Goal: Information Seeking & Learning: Learn about a topic

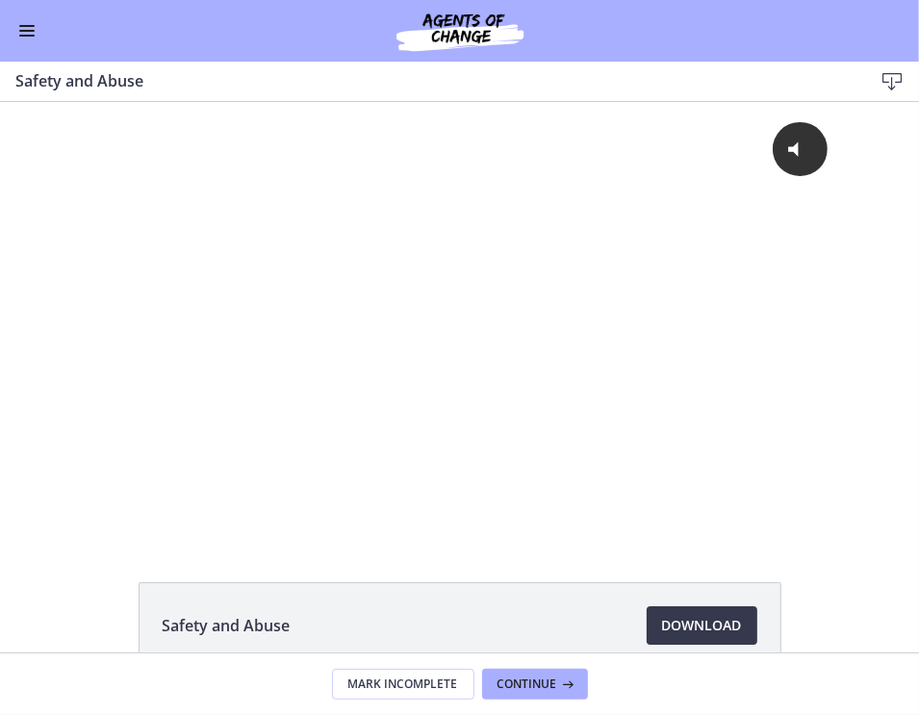
click at [25, 32] on button "Enable menu" at bounding box center [26, 30] width 23 height 23
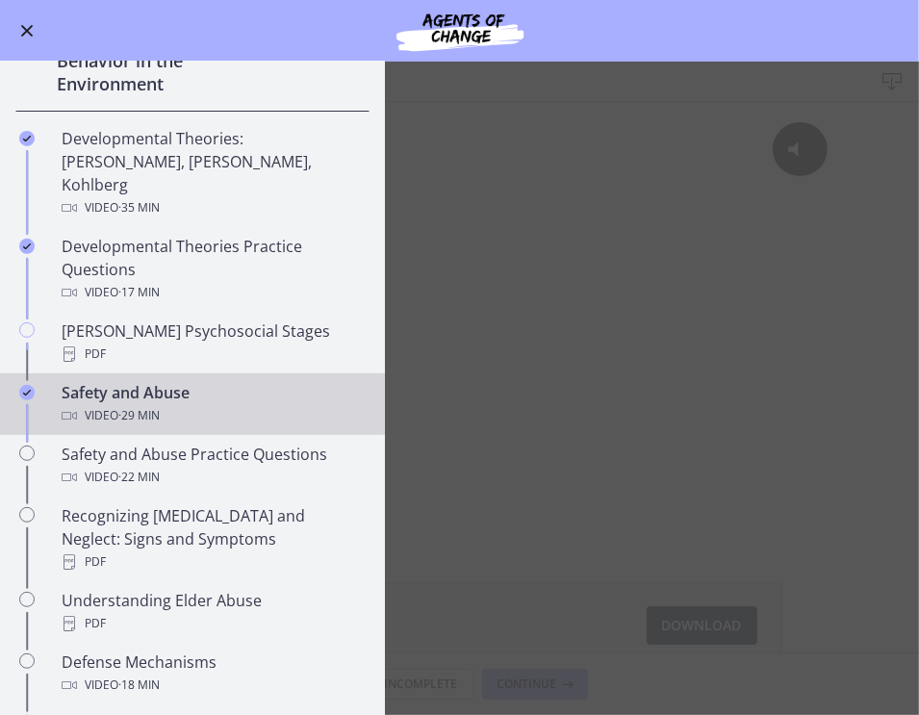
scroll to position [477, 0]
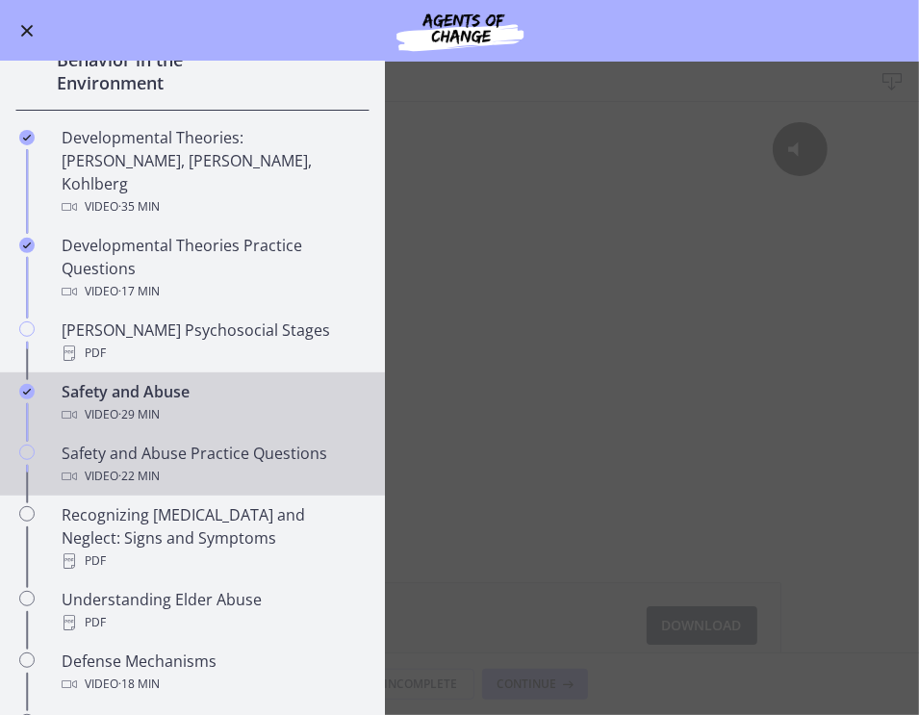
click at [224, 465] on div "Video · 22 min" at bounding box center [212, 476] width 300 height 23
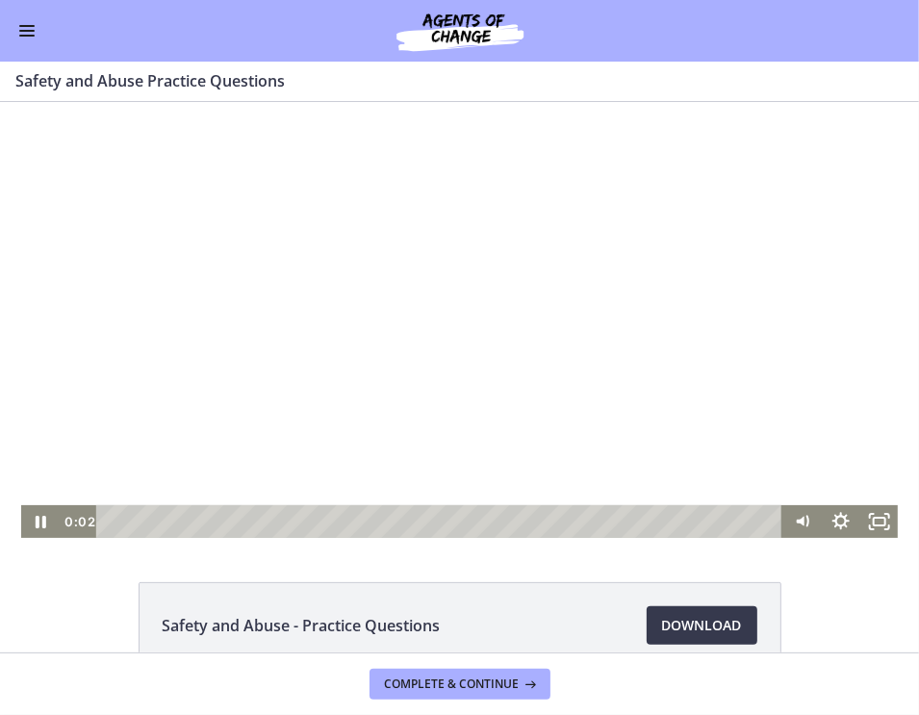
click at [449, 379] on div at bounding box center [459, 319] width 877 height 436
click at [408, 523] on div "10:00" at bounding box center [442, 520] width 662 height 33
click at [429, 520] on div "10:41" at bounding box center [442, 520] width 662 height 33
click at [431, 384] on div at bounding box center [459, 319] width 877 height 436
click at [423, 381] on div at bounding box center [459, 319] width 877 height 436
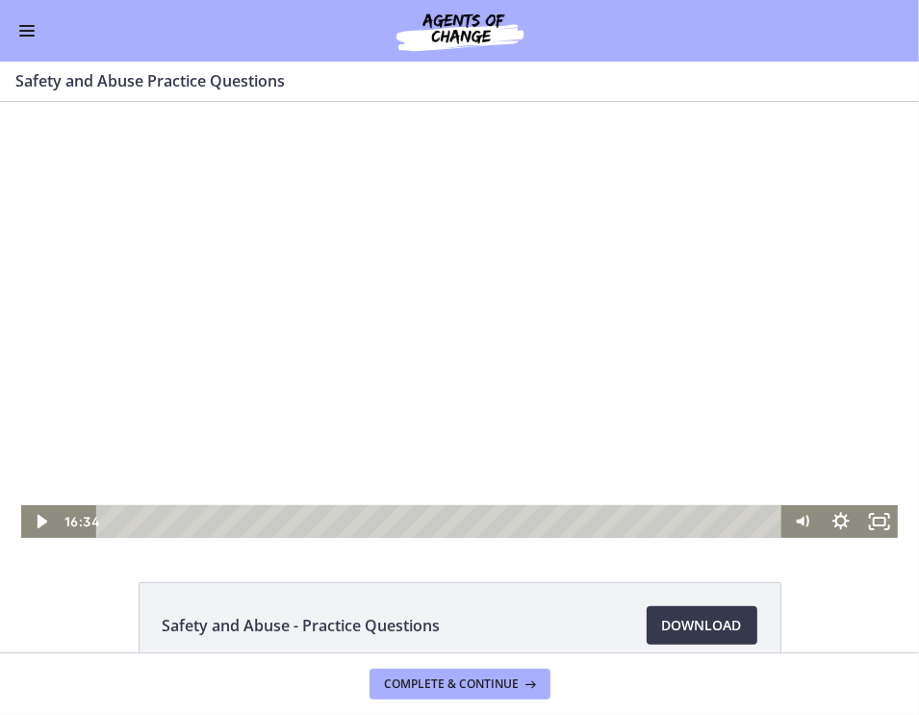
click at [503, 375] on div at bounding box center [459, 319] width 877 height 436
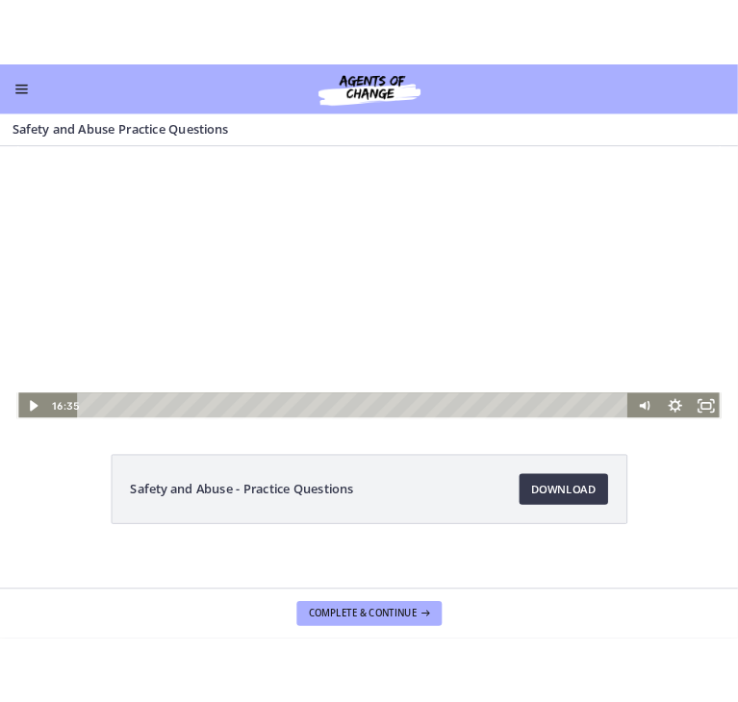
scroll to position [102, 0]
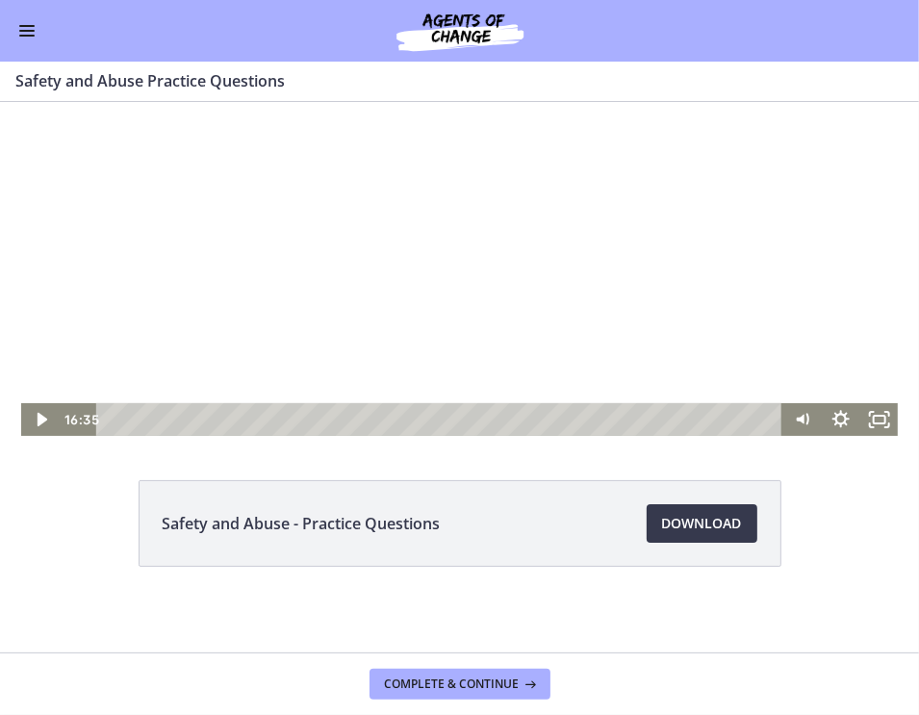
click at [21, 36] on span "Enable menu" at bounding box center [26, 36] width 15 height 2
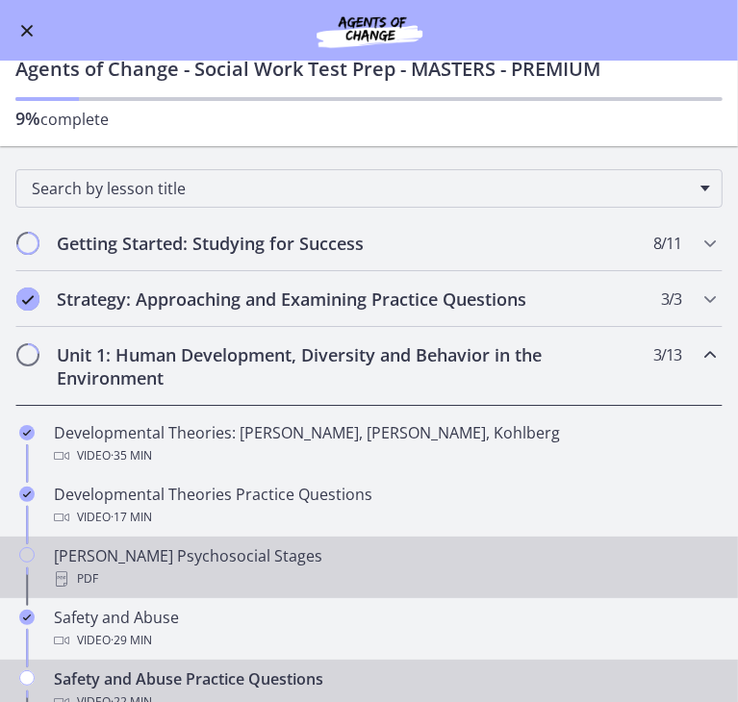
scroll to position [49, 0]
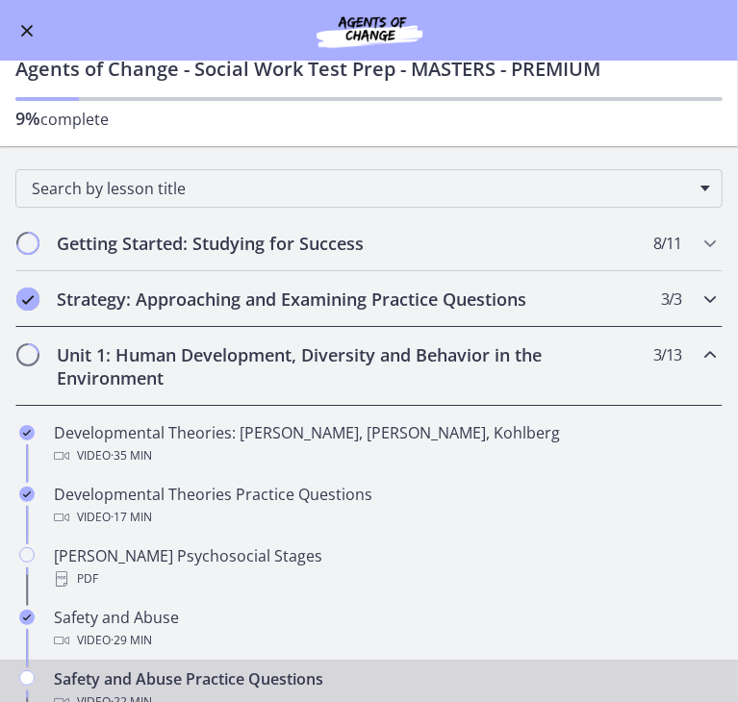
click at [366, 288] on h2 "Strategy: Approaching and Examining Practice Questions" at bounding box center [351, 299] width 588 height 23
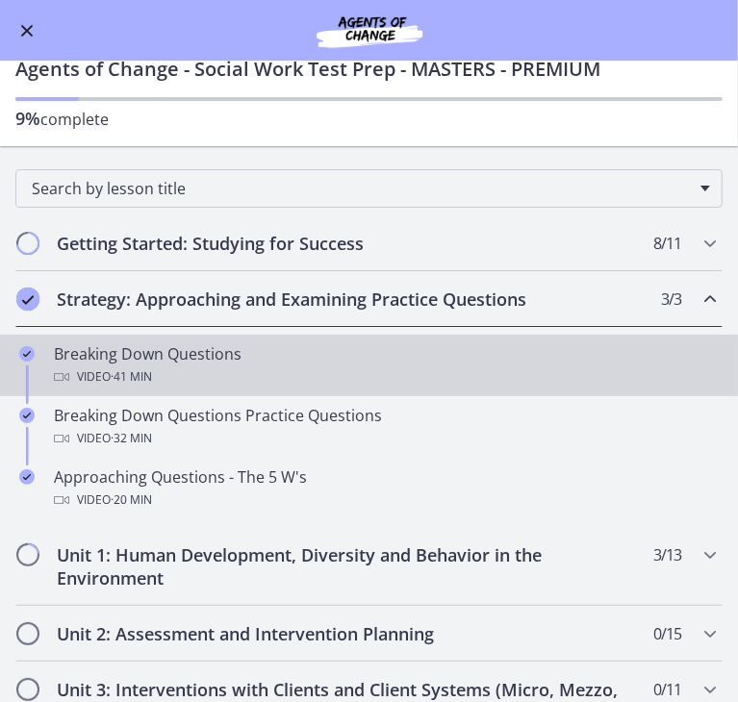
drag, startPoint x: 483, startPoint y: 357, endPoint x: 342, endPoint y: 349, distance: 140.7
click at [342, 349] on div "Breaking Down Questions Video · 41 min" at bounding box center [388, 365] width 669 height 46
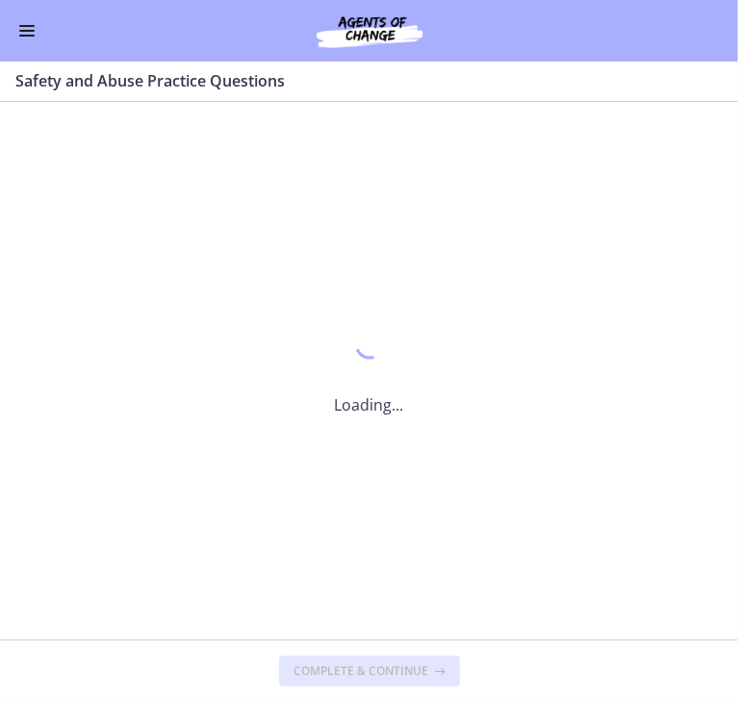
scroll to position [0, 0]
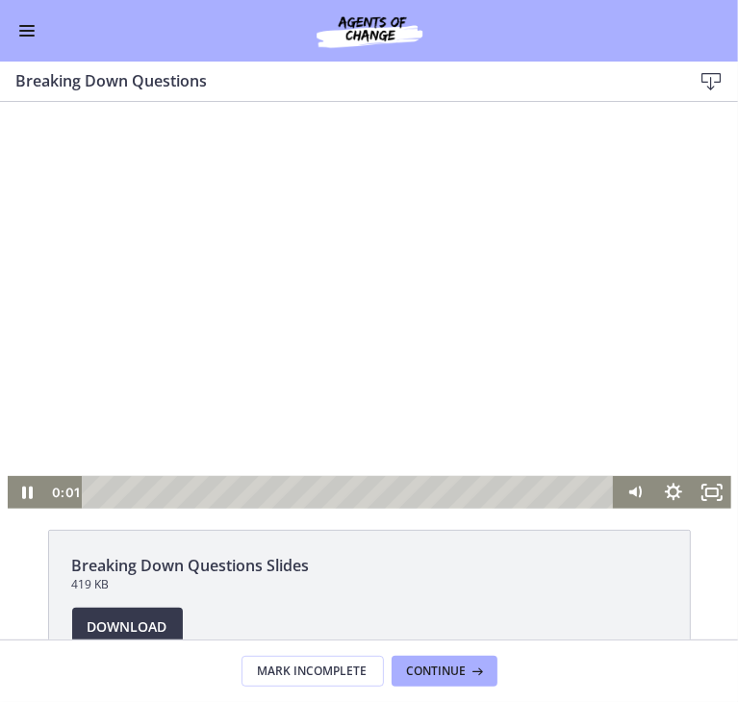
click at [124, 188] on div at bounding box center [369, 304] width 723 height 407
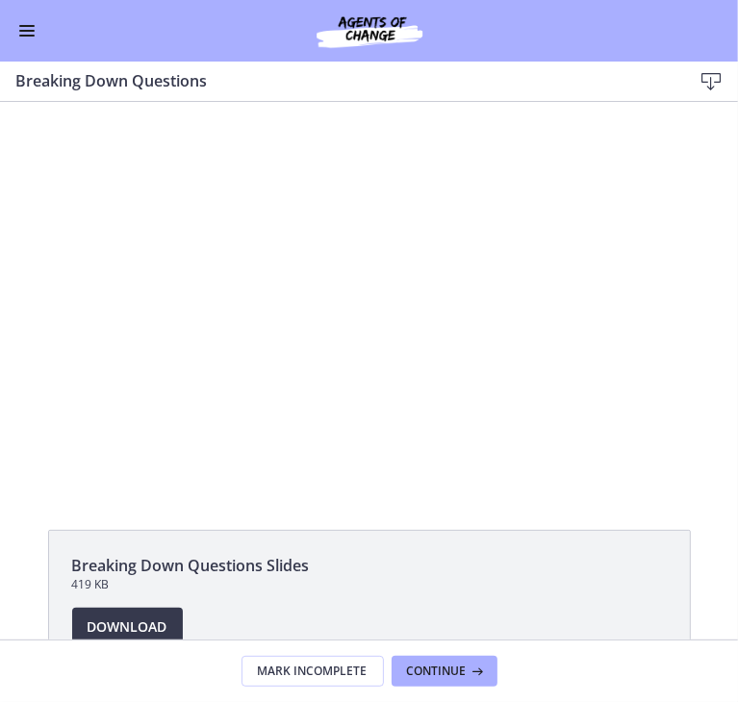
click at [30, 40] on button "Enable menu" at bounding box center [26, 30] width 23 height 23
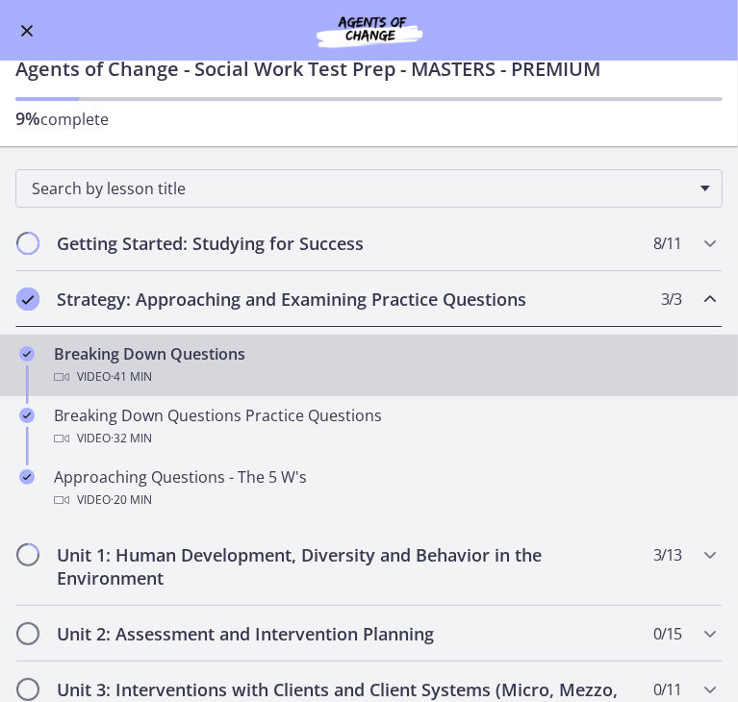
click at [263, 295] on h2 "Strategy: Approaching and Examining Practice Questions" at bounding box center [351, 299] width 588 height 23
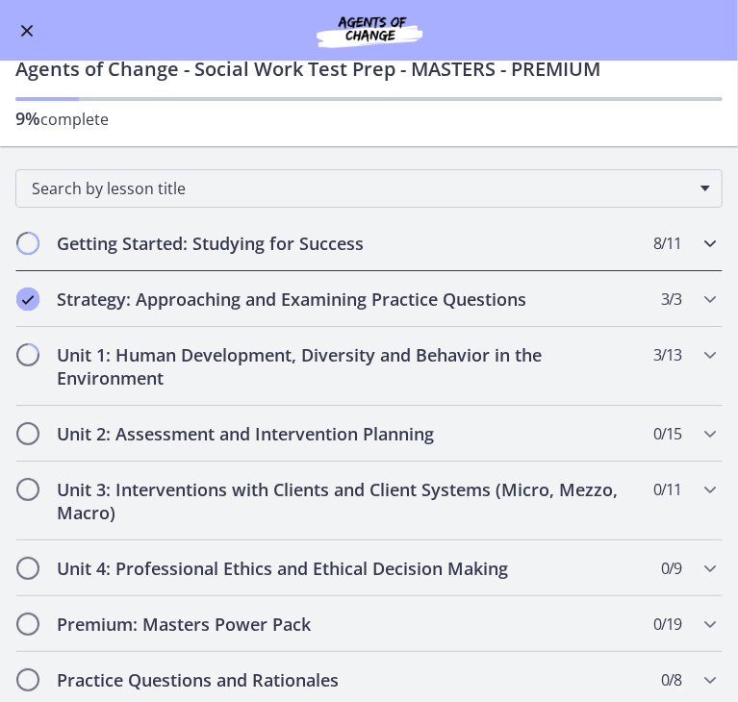
click at [251, 233] on h2 "Getting Started: Studying for Success" at bounding box center [351, 243] width 588 height 23
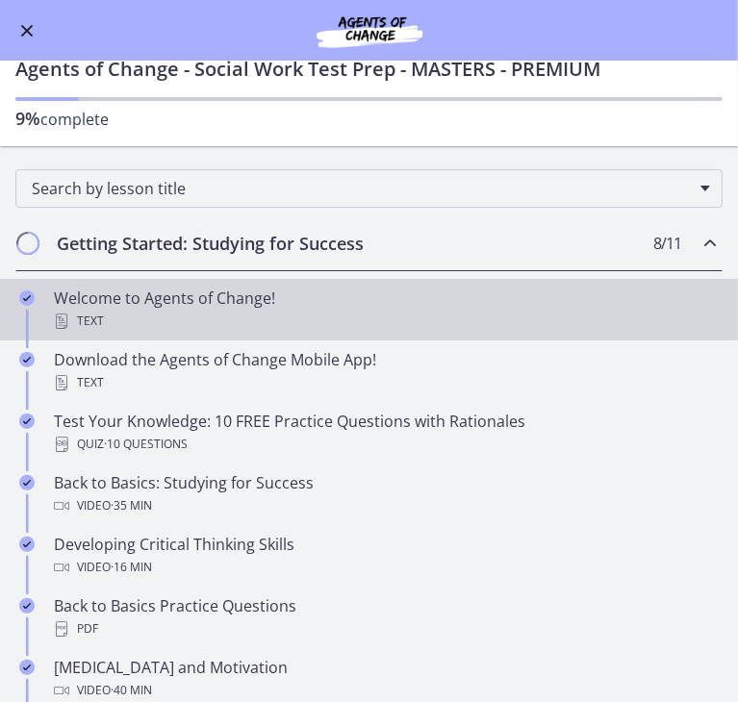
click at [237, 310] on div "Text" at bounding box center [388, 321] width 669 height 23
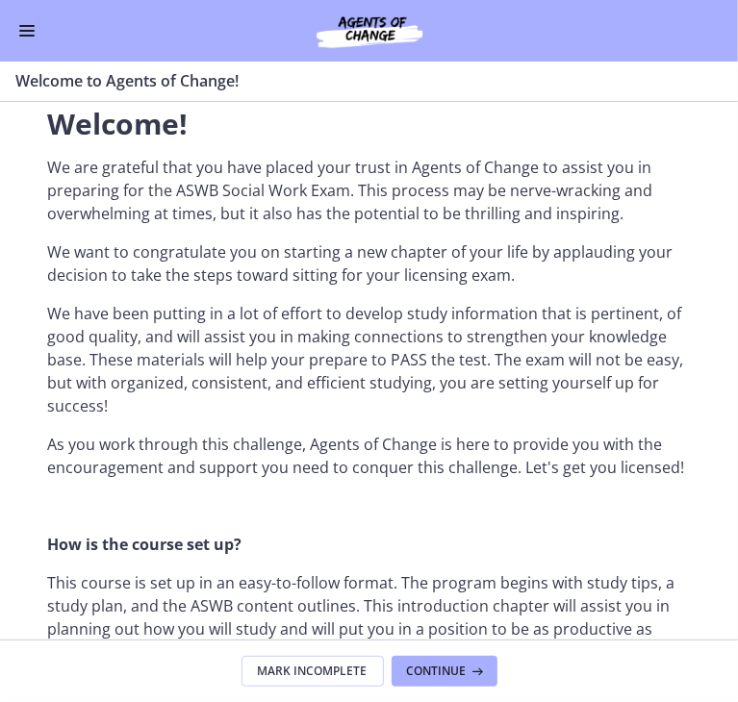
scroll to position [258, 0]
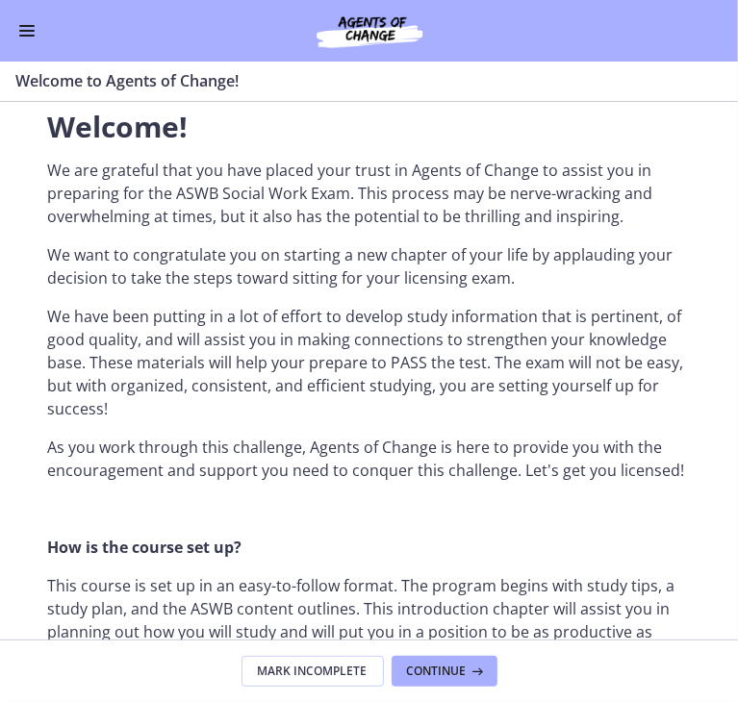
click at [30, 35] on span "Enable menu" at bounding box center [26, 36] width 15 height 2
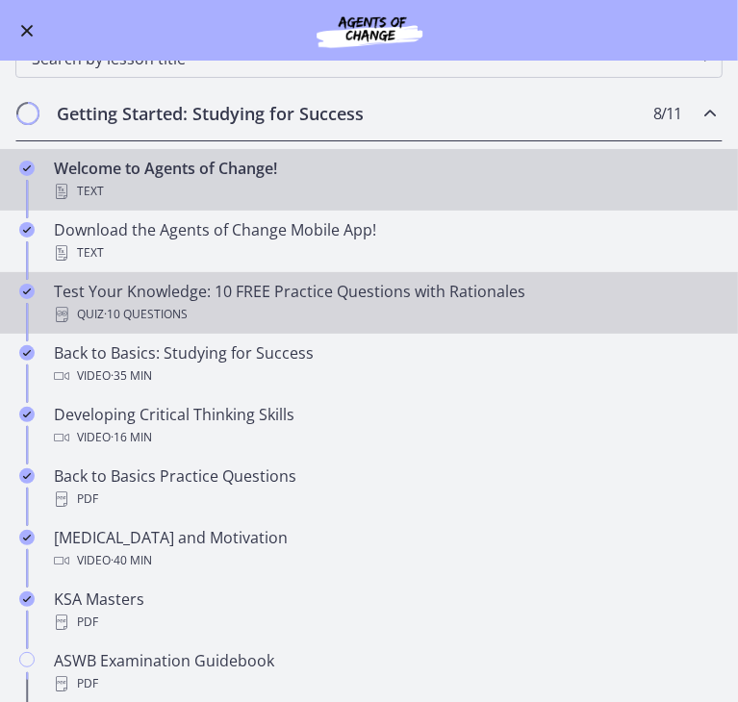
scroll to position [183, 0]
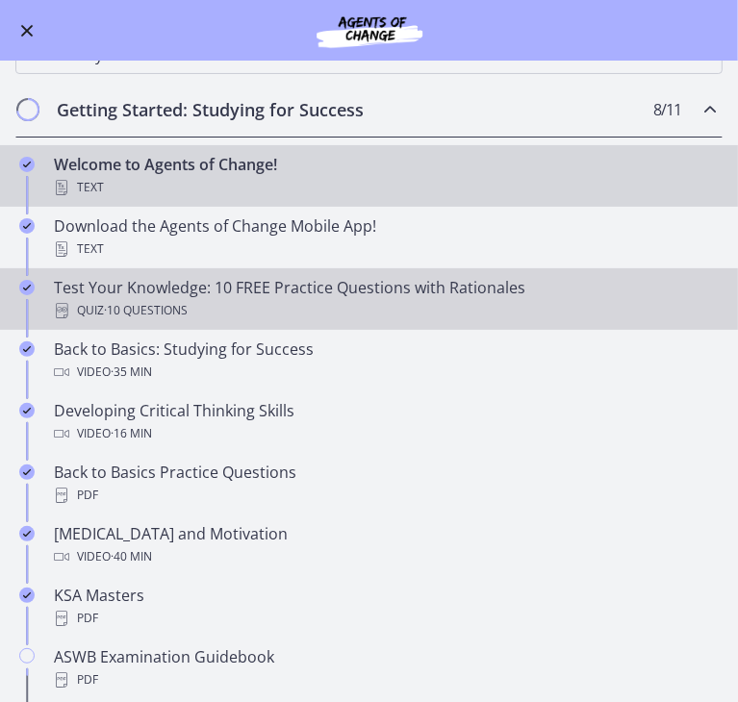
click at [238, 303] on div "Quiz · 10 Questions" at bounding box center [388, 310] width 669 height 23
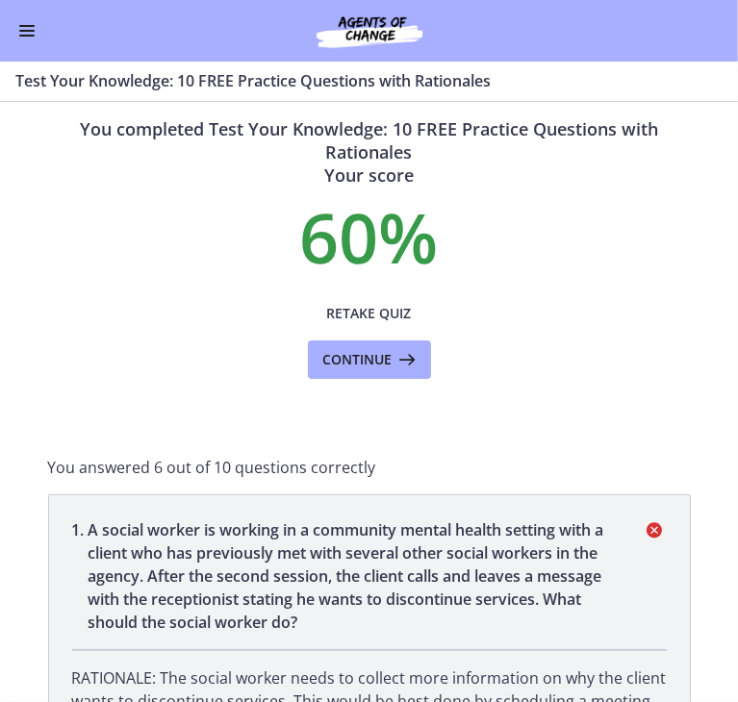
click at [24, 38] on button "Enable menu" at bounding box center [26, 30] width 23 height 23
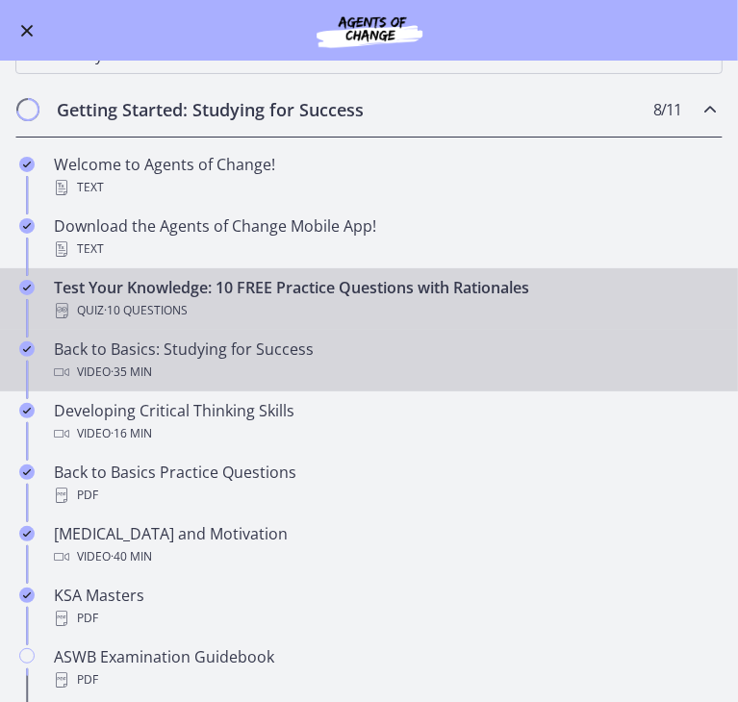
click at [173, 361] on div "Video · 35 min" at bounding box center [388, 372] width 669 height 23
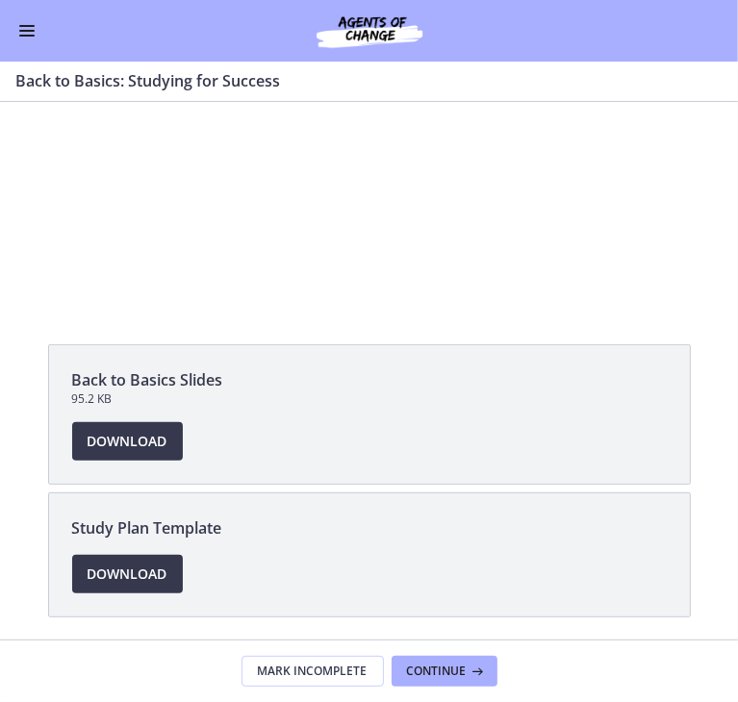
scroll to position [185, 0]
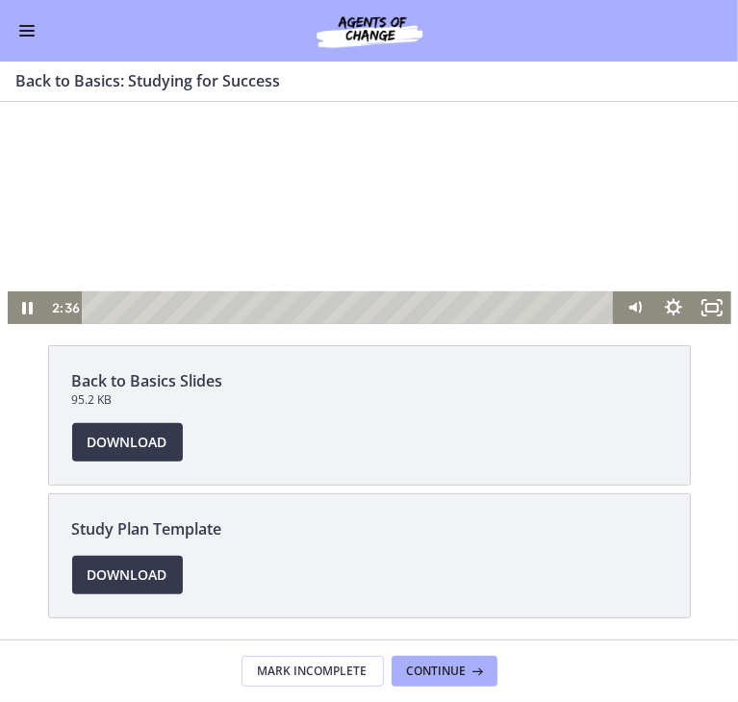
click at [358, 214] on div at bounding box center [369, 121] width 723 height 407
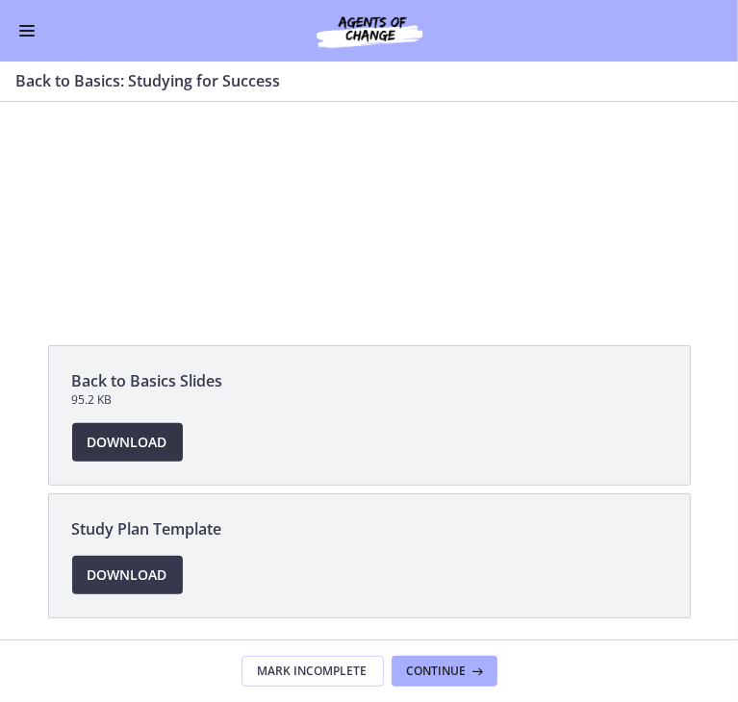
click at [167, 431] on span "Download Opens in a new window" at bounding box center [128, 442] width 80 height 23
click at [38, 35] on div "Go to Dashboard" at bounding box center [369, 31] width 738 height 62
click at [23, 30] on span "Enable menu" at bounding box center [26, 31] width 15 height 2
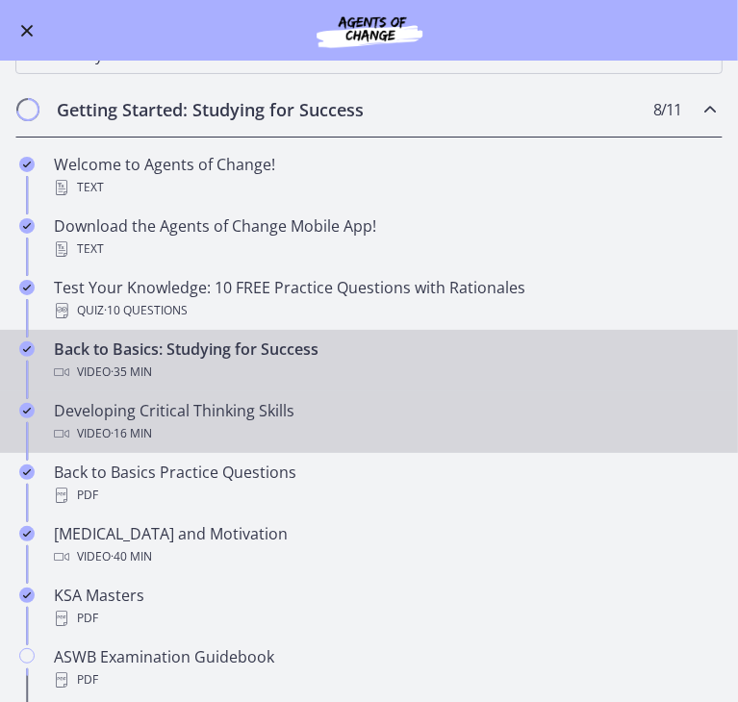
click at [147, 422] on span "· 16 min" at bounding box center [131, 433] width 41 height 23
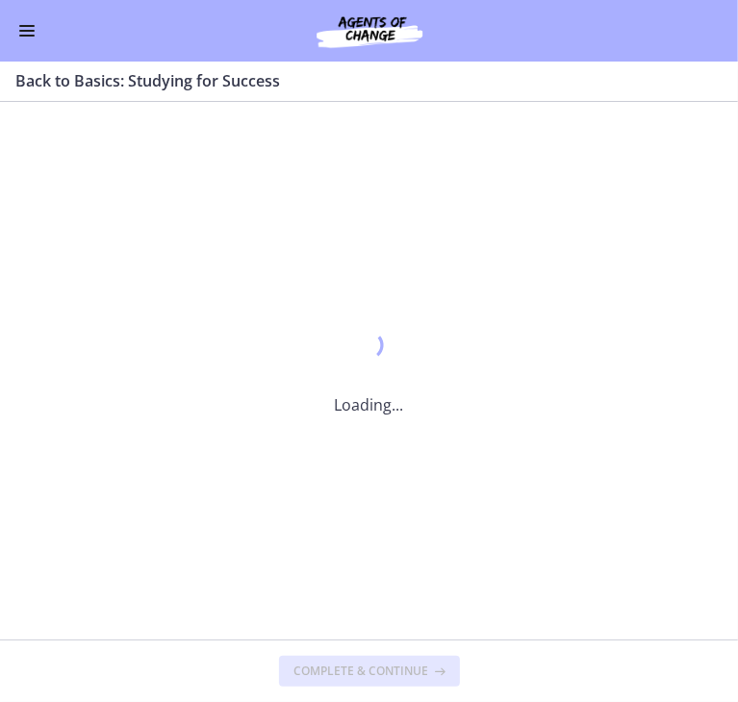
scroll to position [0, 0]
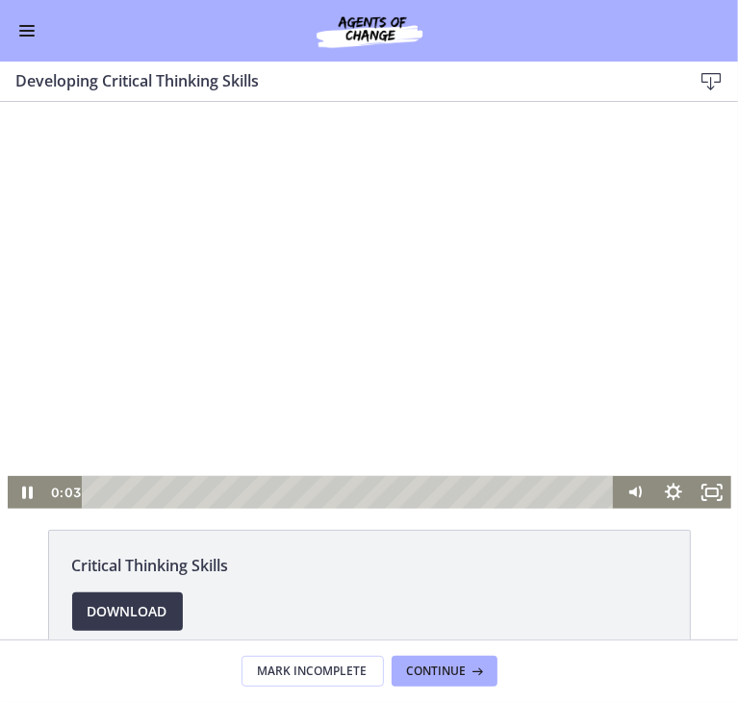
click at [297, 367] on div at bounding box center [369, 304] width 723 height 407
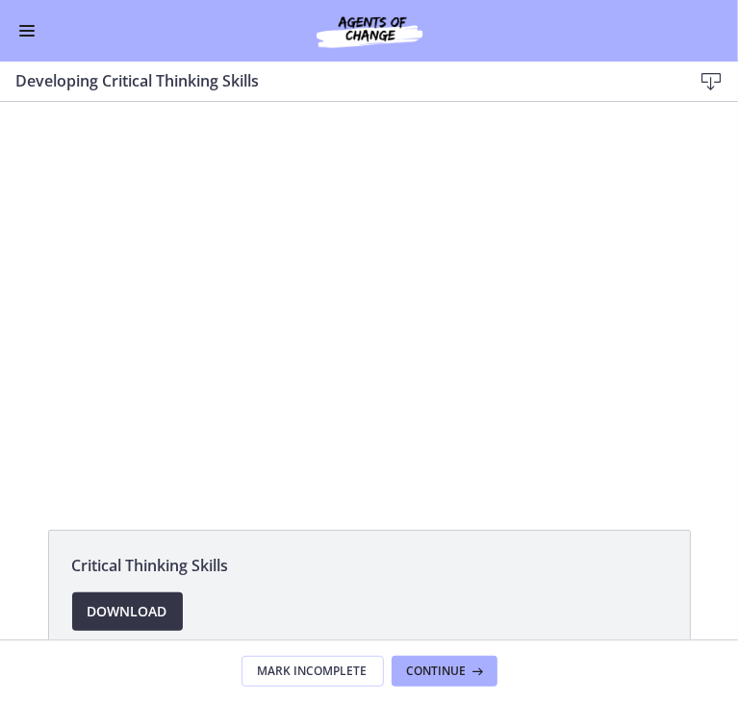
click at [167, 600] on span "Download Opens in a new window" at bounding box center [128, 611] width 80 height 23
click at [27, 30] on span "Enable menu" at bounding box center [26, 31] width 15 height 2
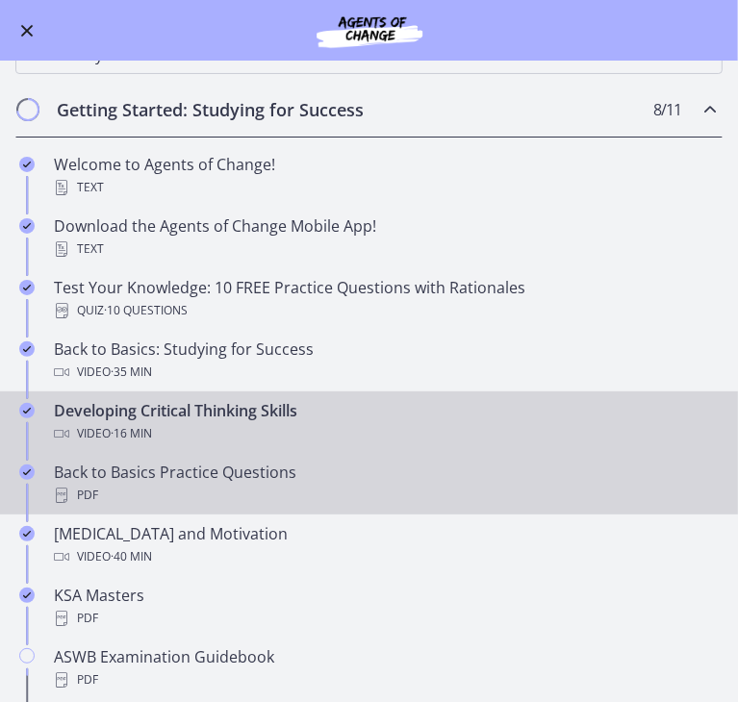
click at [169, 471] on div "Back to Basics Practice Questions PDF" at bounding box center [388, 484] width 669 height 46
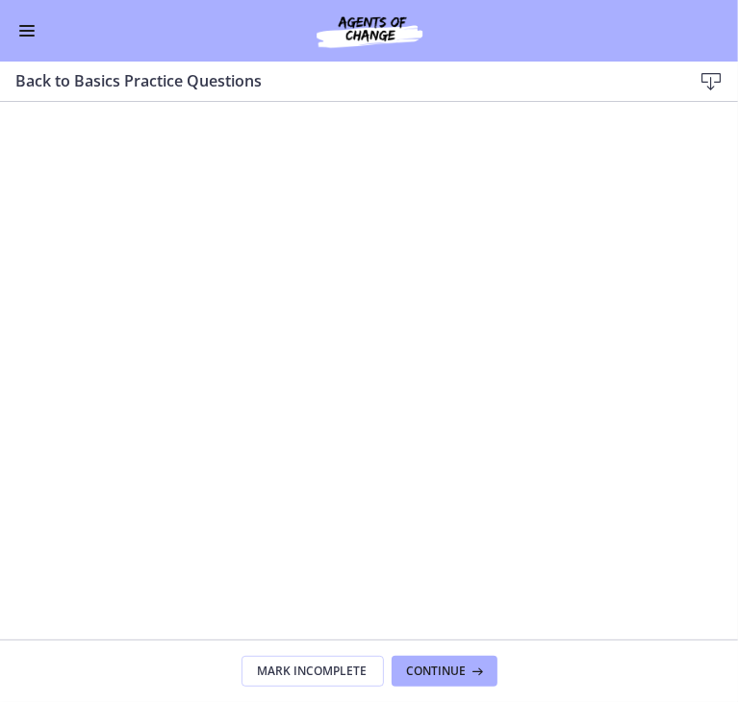
click at [19, 39] on button "Enable menu" at bounding box center [26, 30] width 23 height 23
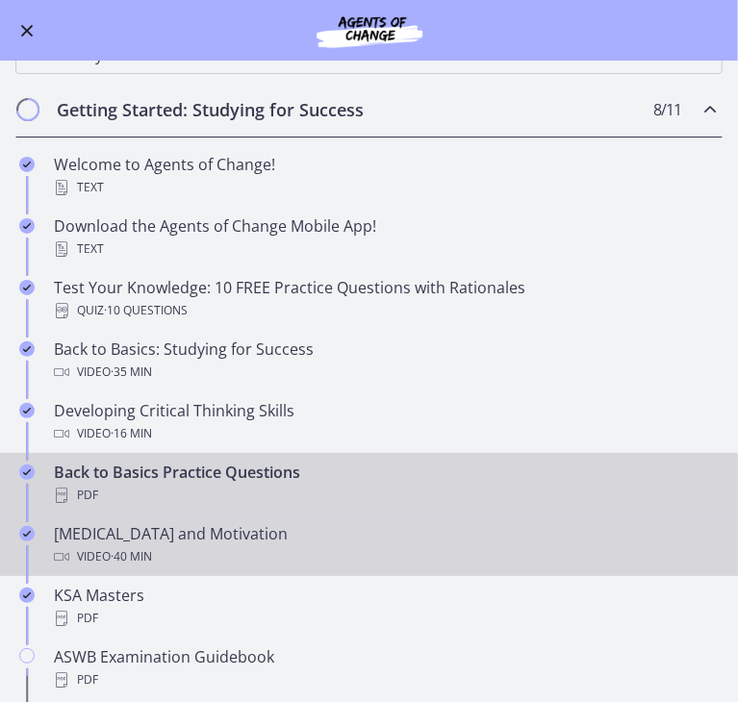
click at [200, 545] on div "Video · 40 min" at bounding box center [388, 556] width 669 height 23
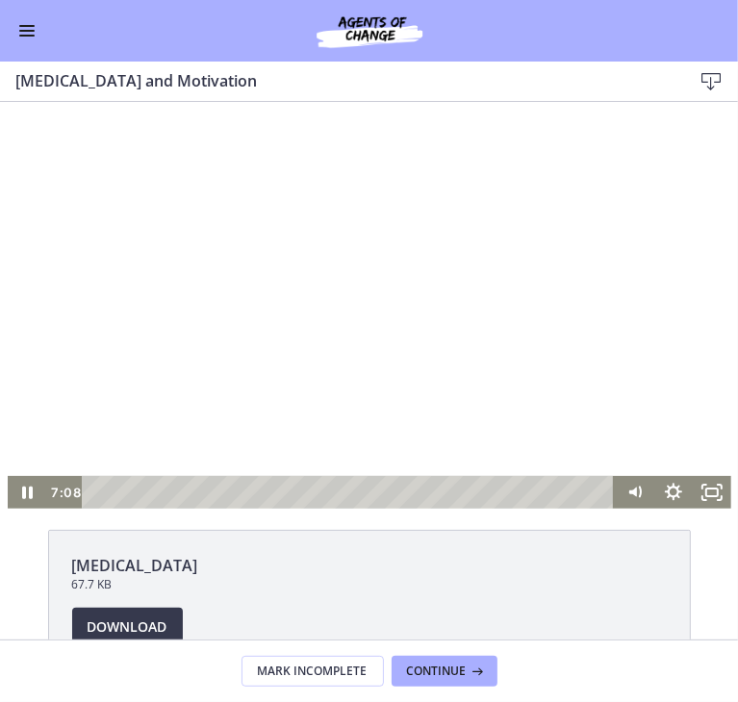
click at [369, 265] on div at bounding box center [369, 304] width 723 height 407
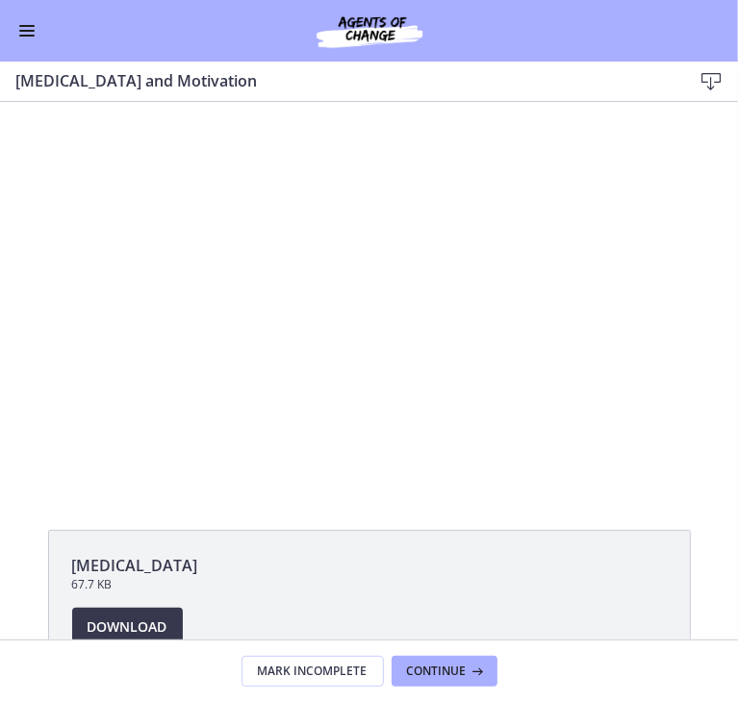
click at [714, 82] on icon at bounding box center [710, 81] width 23 height 23
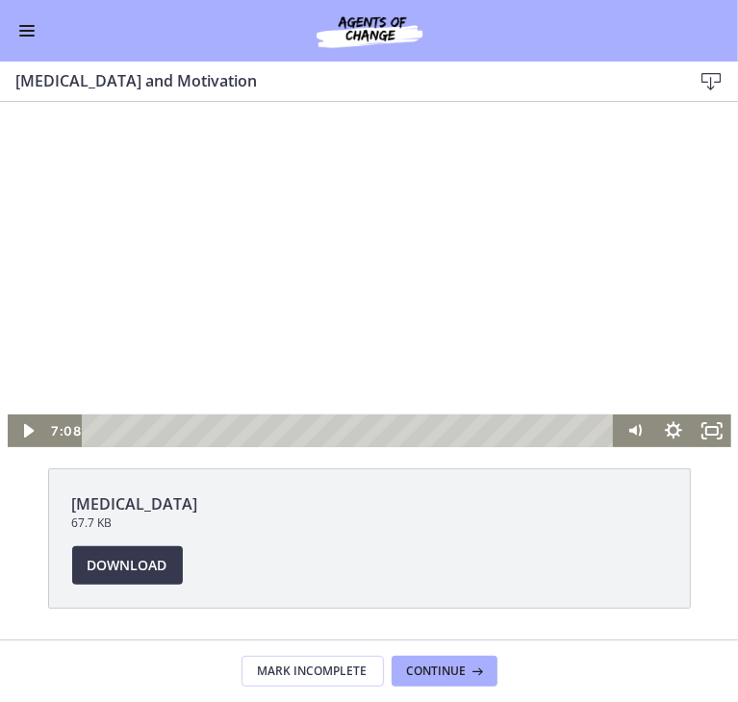
scroll to position [73, 0]
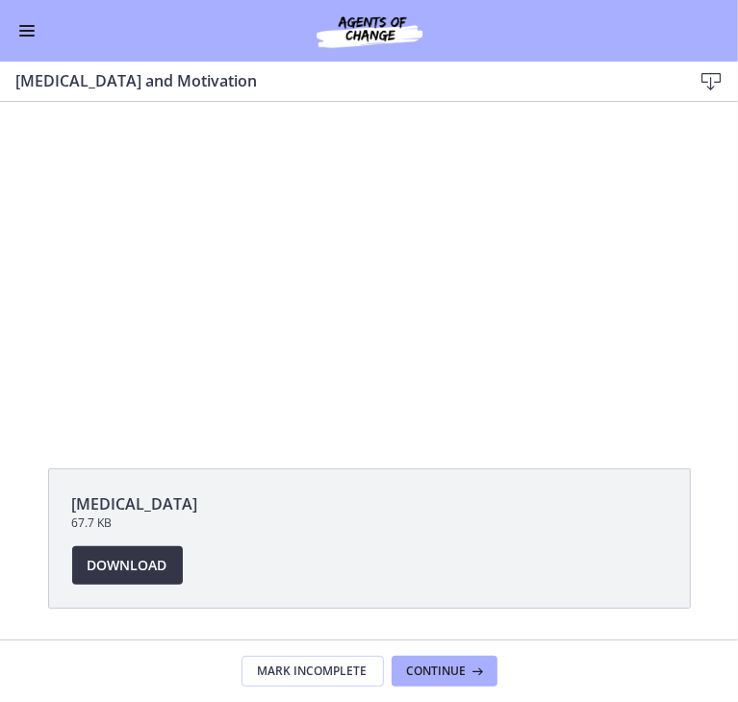
click at [167, 554] on span "Download Opens in a new window" at bounding box center [128, 565] width 80 height 23
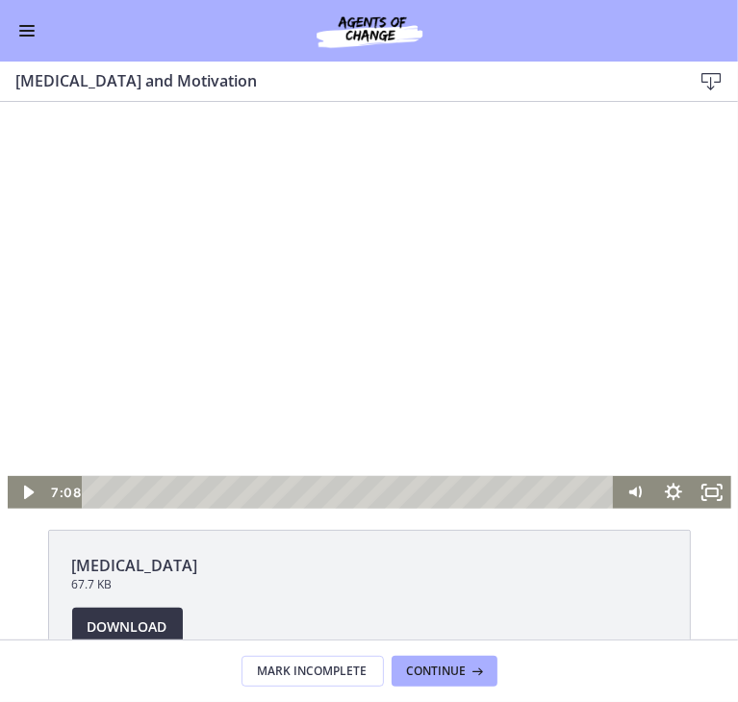
scroll to position [0, 0]
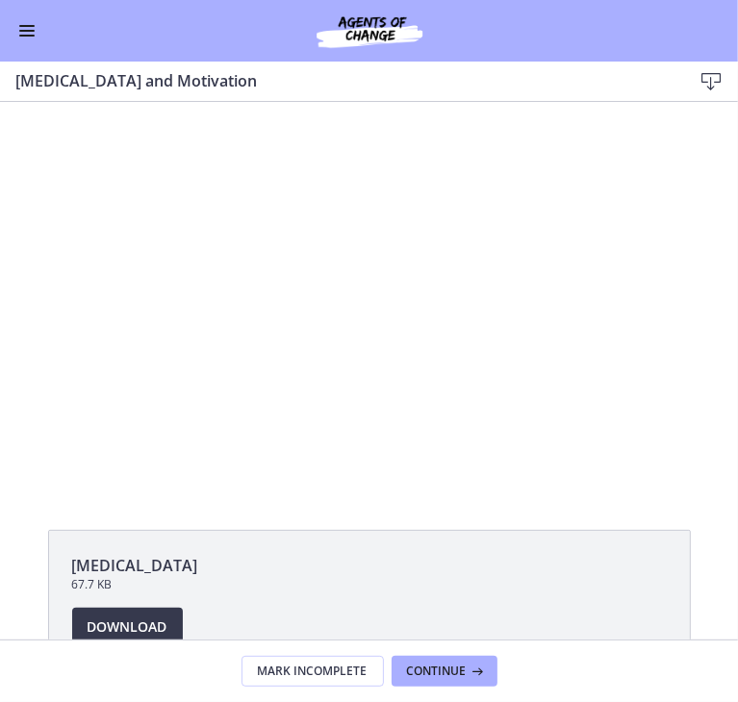
click at [29, 36] on span "Enable menu" at bounding box center [26, 36] width 15 height 2
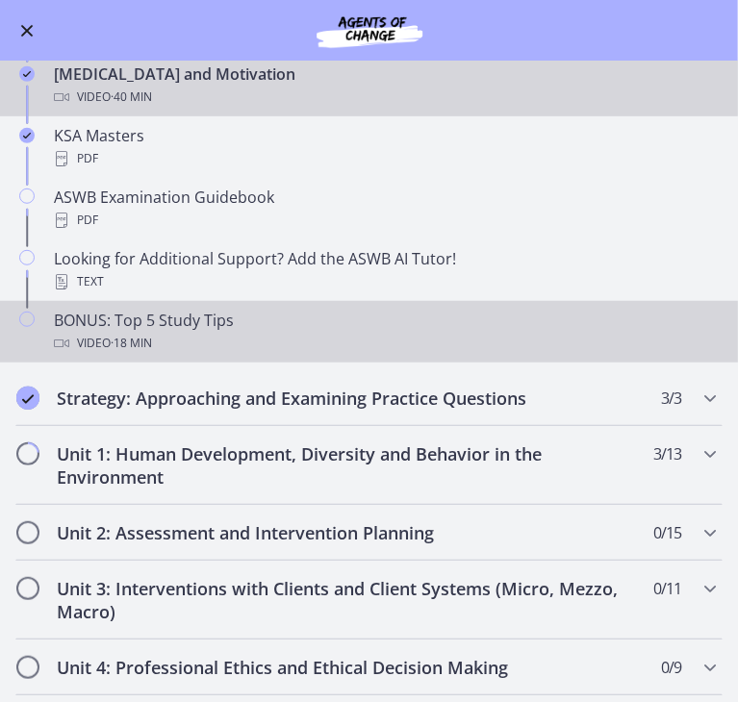
scroll to position [645, 0]
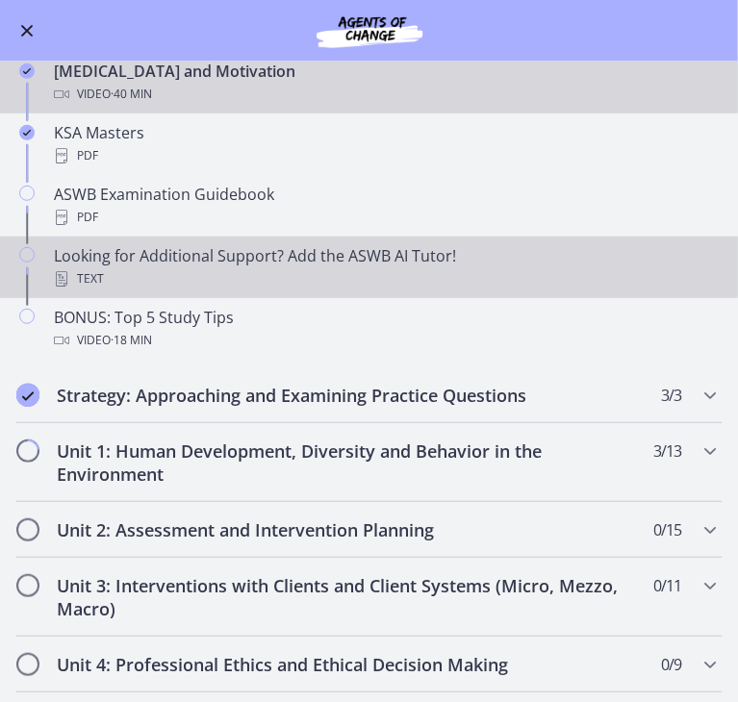
click at [143, 267] on div "Text" at bounding box center [388, 278] width 669 height 23
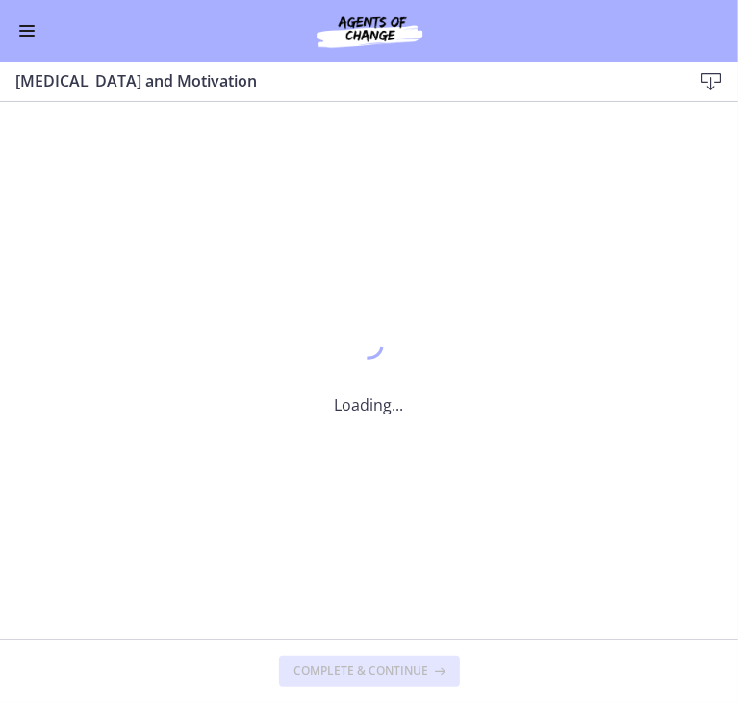
scroll to position [0, 0]
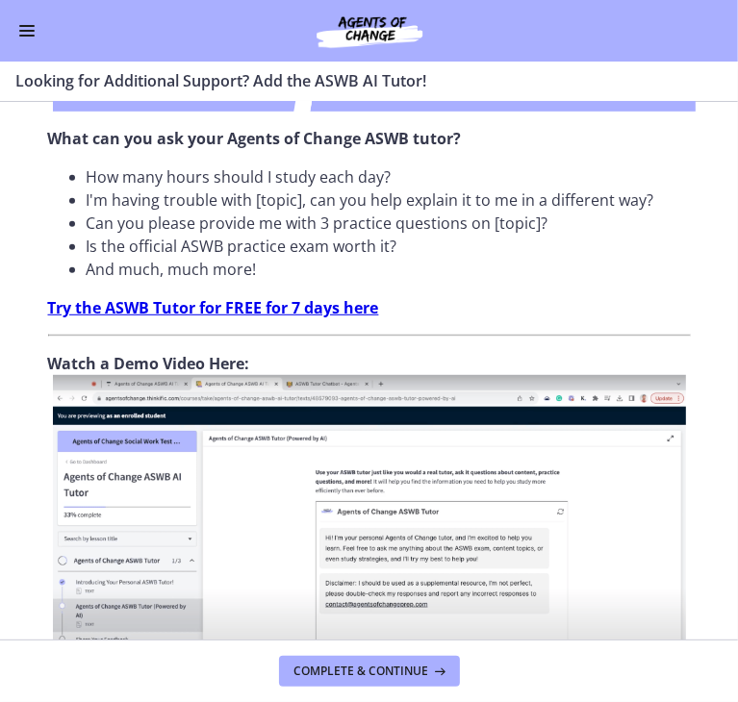
scroll to position [566, 0]
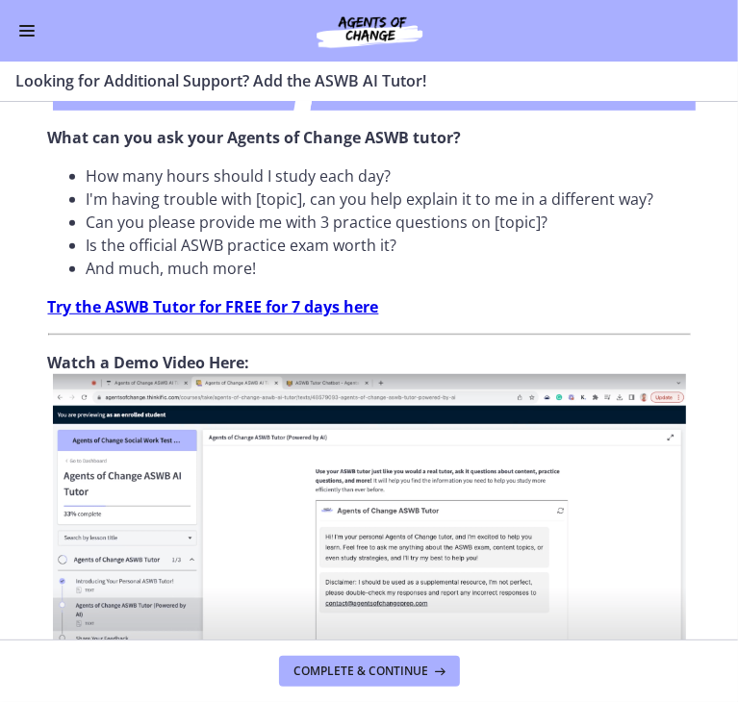
click at [20, 26] on span "Enable menu" at bounding box center [26, 26] width 15 height 2
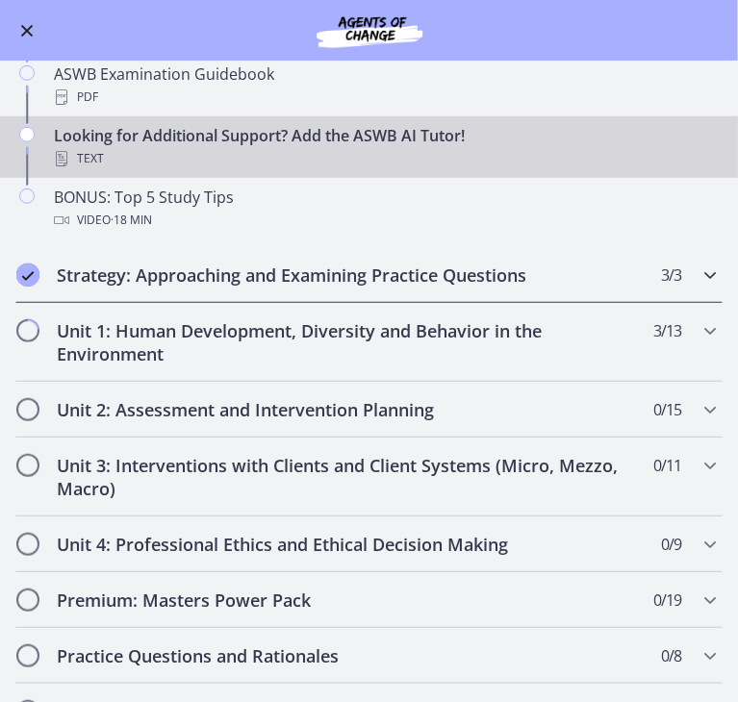
scroll to position [766, 0]
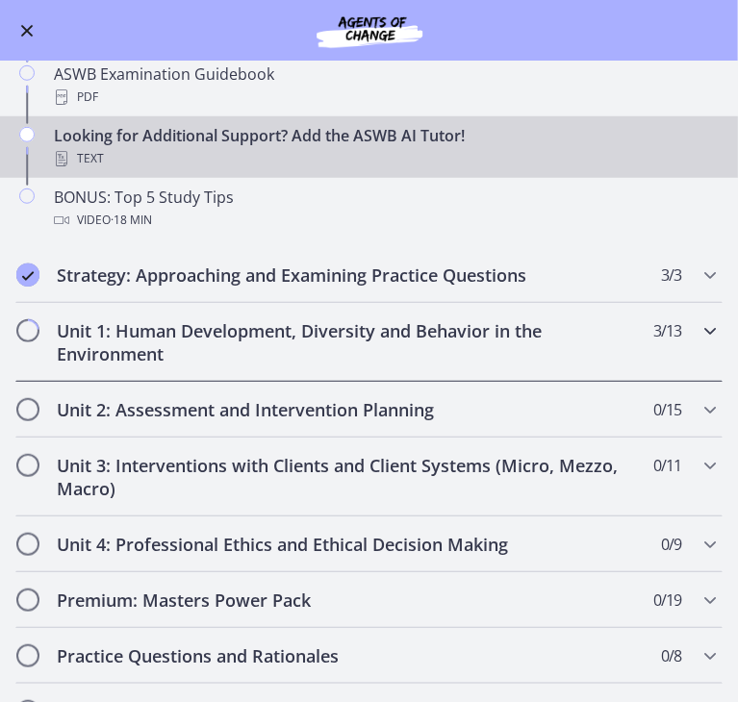
click at [194, 335] on h2 "Unit 1: Human Development, Diversity and Behavior in the Environment" at bounding box center [351, 342] width 588 height 46
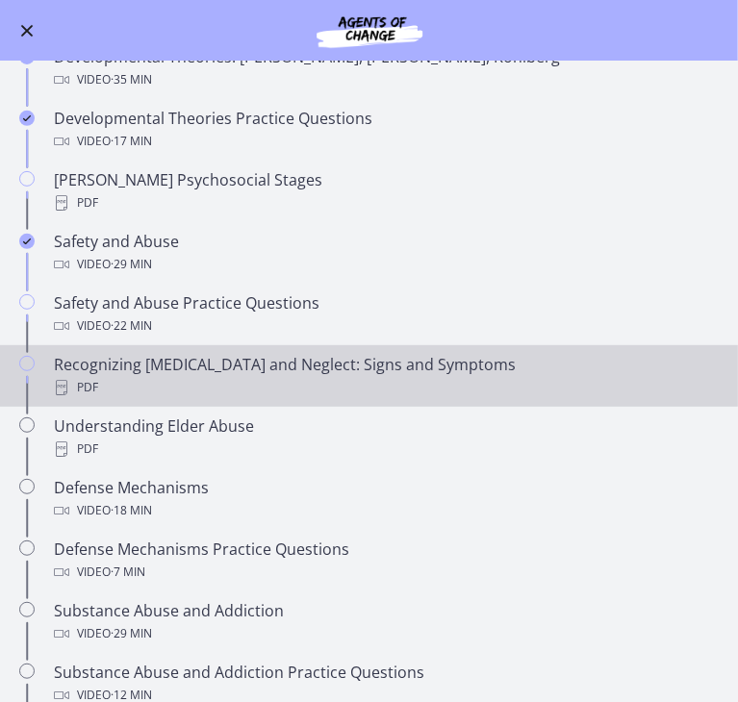
scroll to position [115, 0]
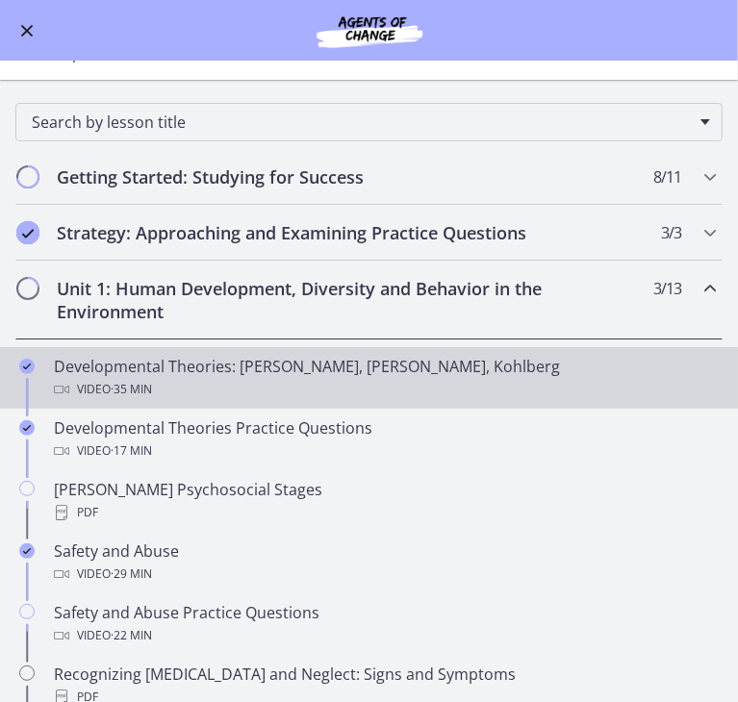
click at [380, 363] on div "Developmental Theories: [PERSON_NAME], [PERSON_NAME], Kohlberg Video · 35 min" at bounding box center [388, 378] width 669 height 46
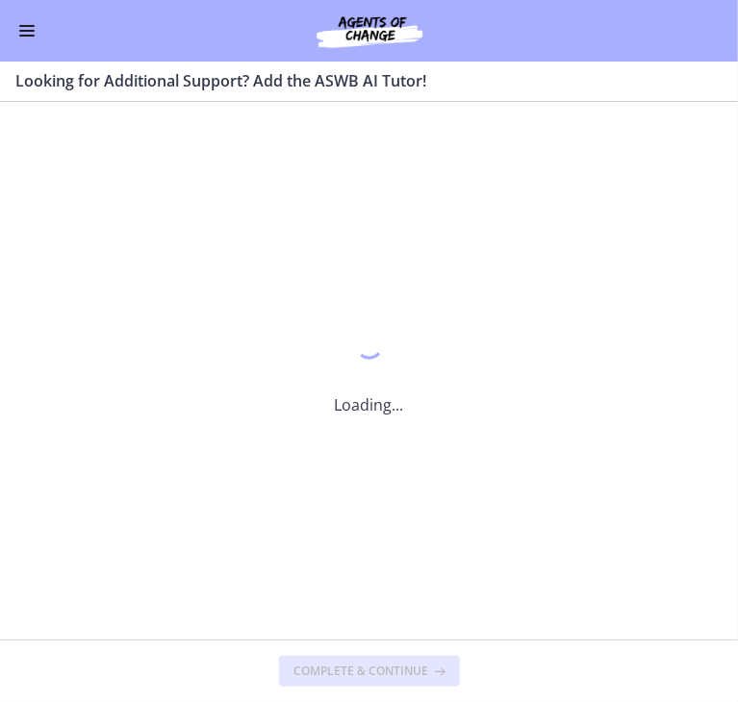
scroll to position [0, 0]
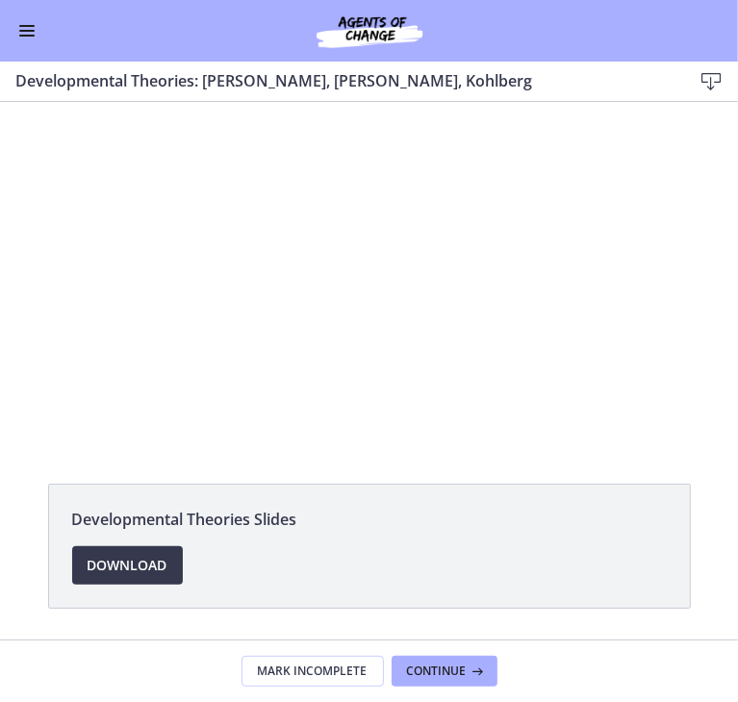
scroll to position [56, 0]
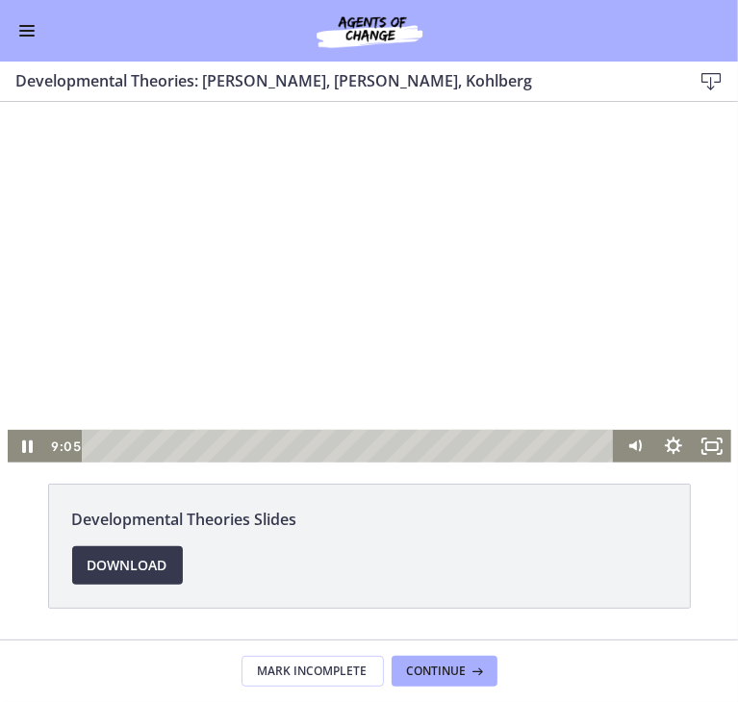
click at [386, 345] on div at bounding box center [369, 258] width 723 height 407
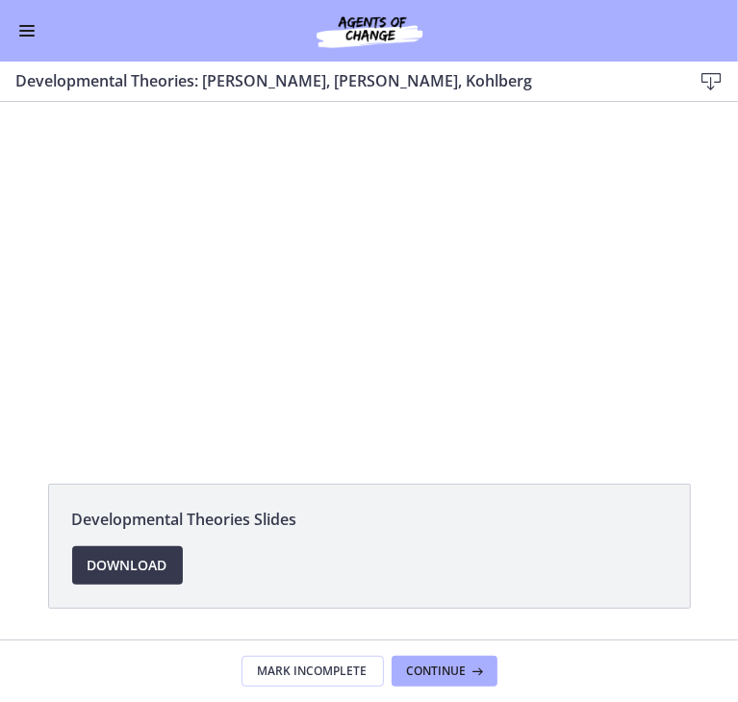
click at [31, 30] on span "Enable menu" at bounding box center [26, 31] width 15 height 2
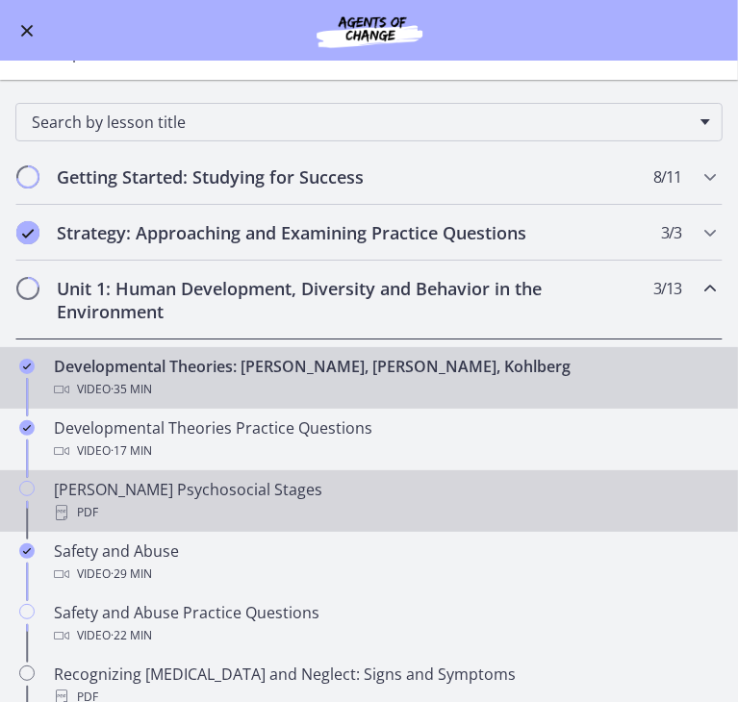
click at [263, 484] on div "[PERSON_NAME] Psychosocial Stages PDF" at bounding box center [388, 501] width 669 height 46
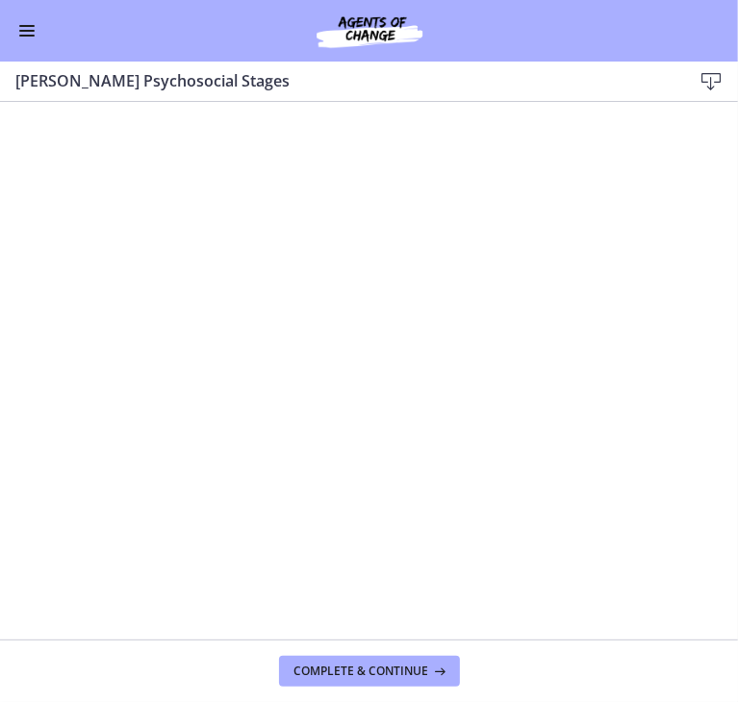
click at [708, 86] on icon at bounding box center [710, 81] width 23 height 23
click at [38, 39] on button "Enable menu" at bounding box center [26, 30] width 23 height 23
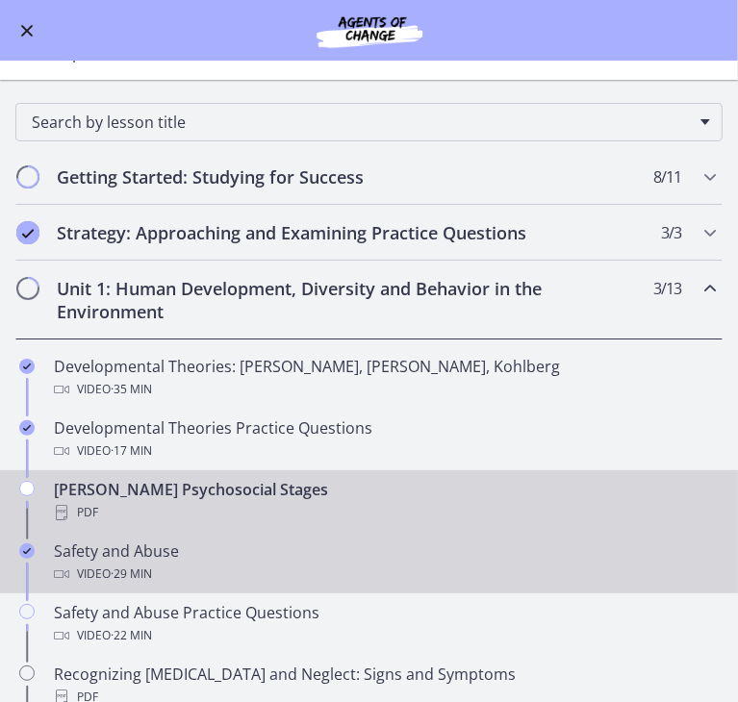
click at [189, 563] on div "Video · 29 min" at bounding box center [388, 574] width 669 height 23
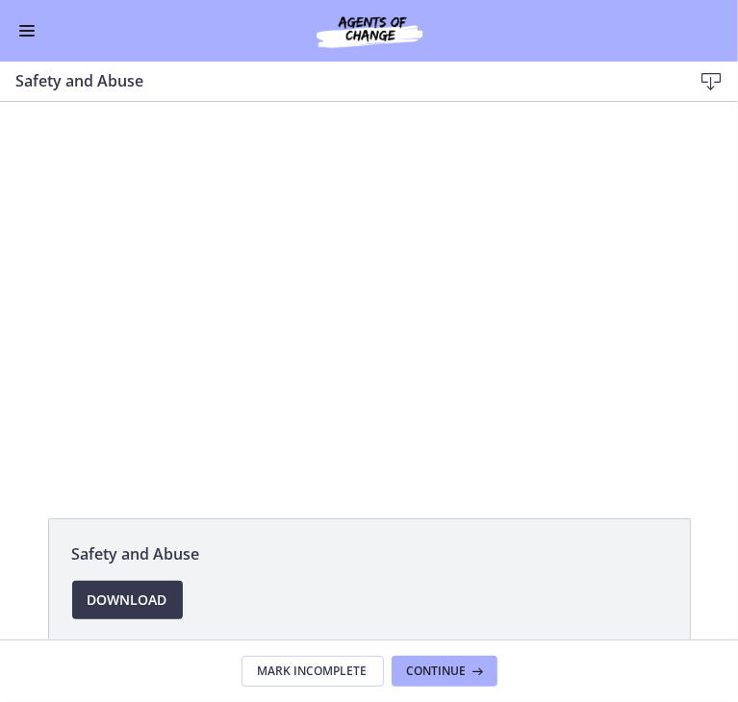
scroll to position [12, 0]
click at [167, 589] on span "Download Opens in a new window" at bounding box center [128, 600] width 80 height 23
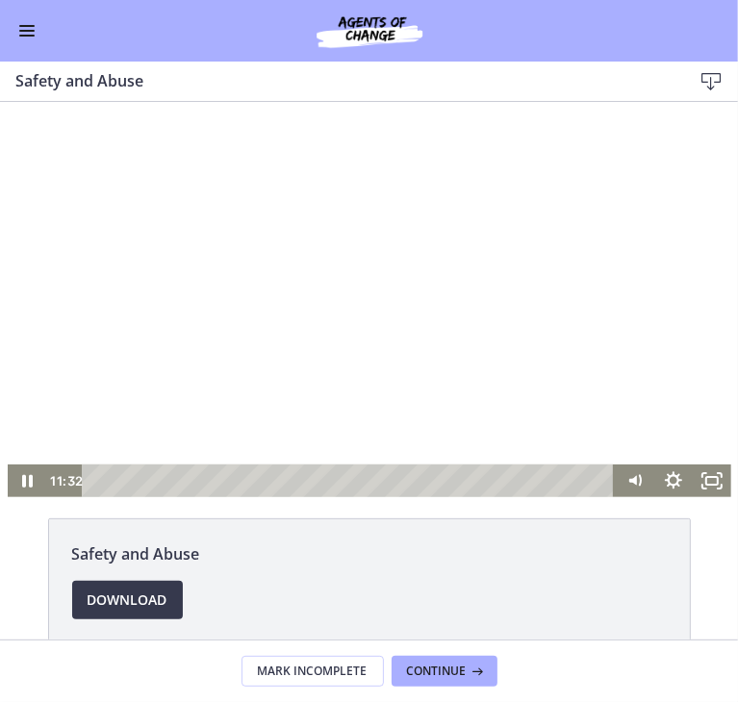
click at [296, 273] on div at bounding box center [369, 292] width 723 height 407
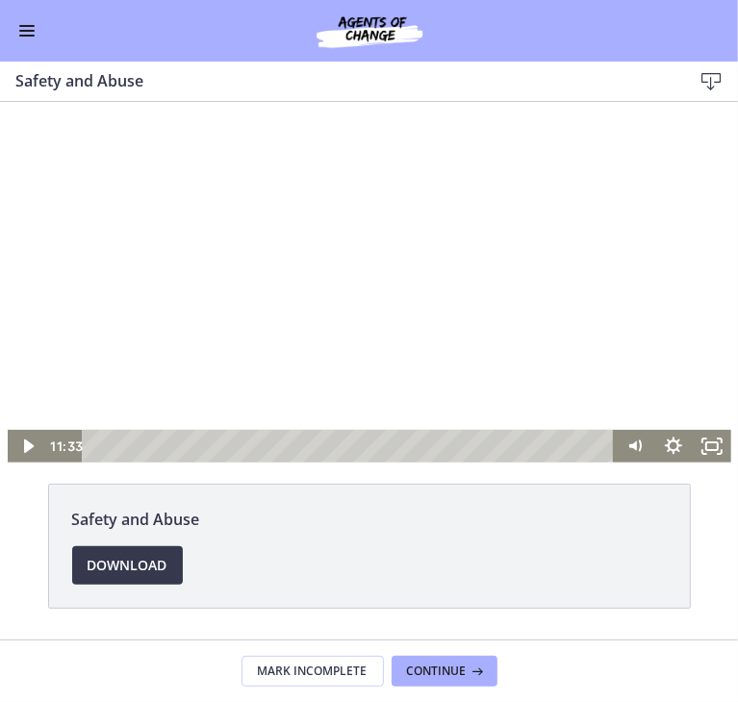
scroll to position [0, 0]
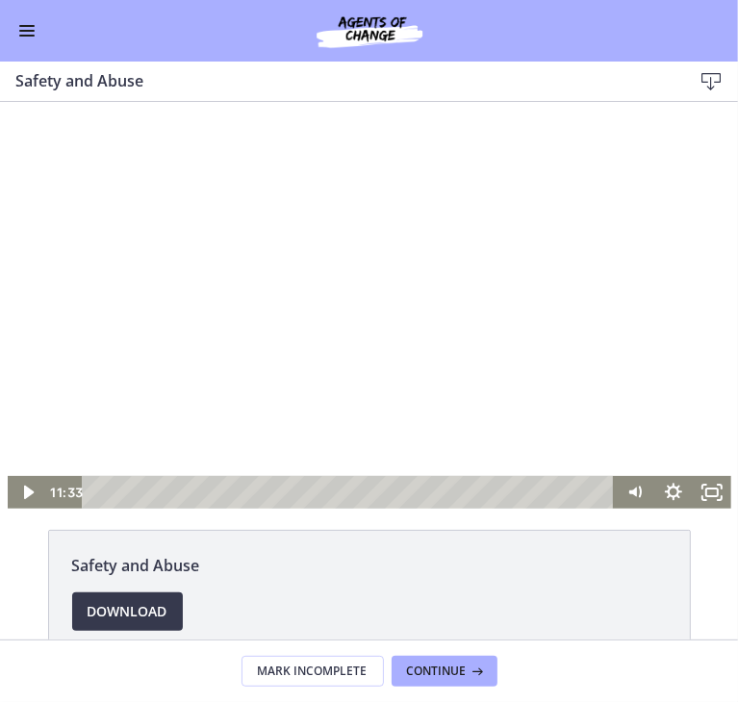
drag, startPoint x: 29, startPoint y: 127, endPoint x: 113, endPoint y: 167, distance: 92.9
click at [314, 354] on div at bounding box center [369, 304] width 723 height 407
click at [331, 286] on div at bounding box center [369, 304] width 723 height 407
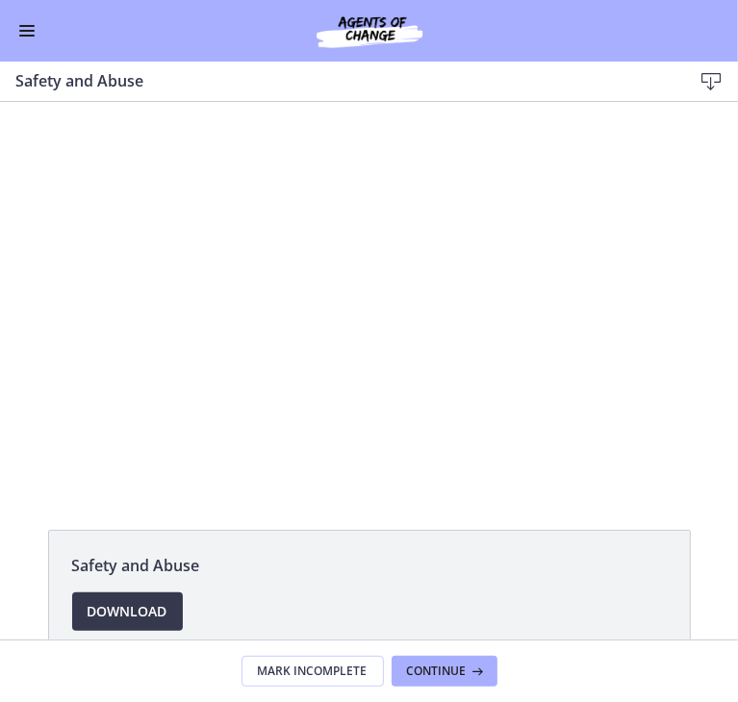
click at [36, 40] on button "Enable menu" at bounding box center [26, 30] width 23 height 23
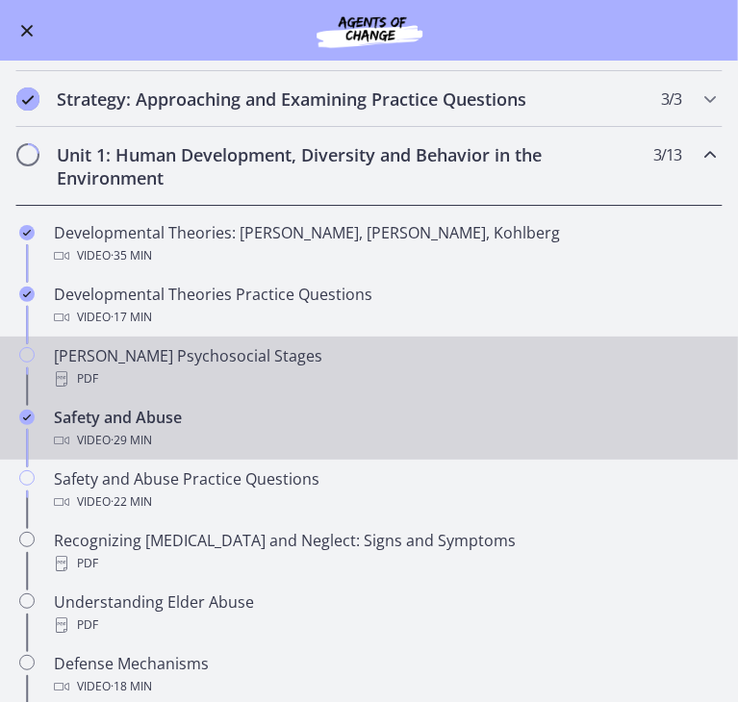
scroll to position [250, 0]
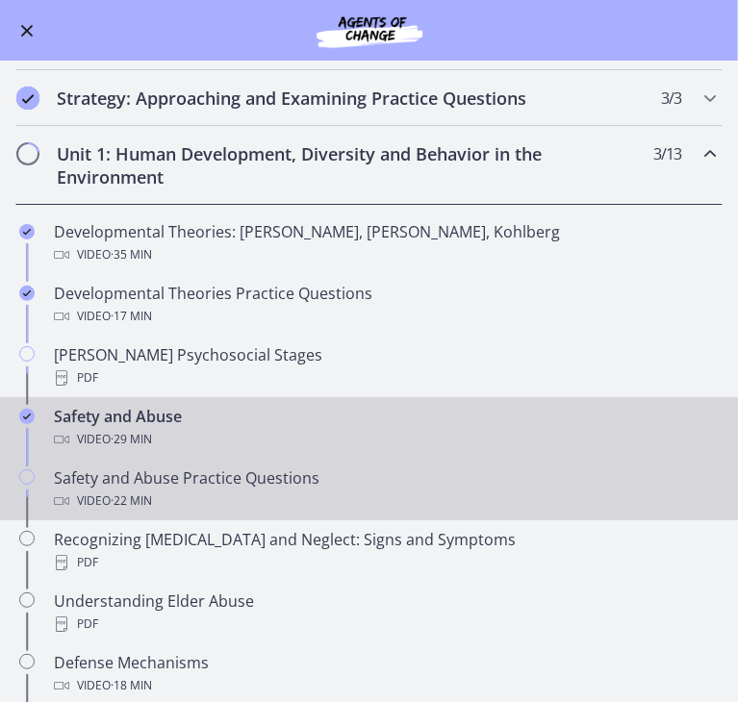
click at [249, 490] on div "Video · 22 min" at bounding box center [388, 501] width 669 height 23
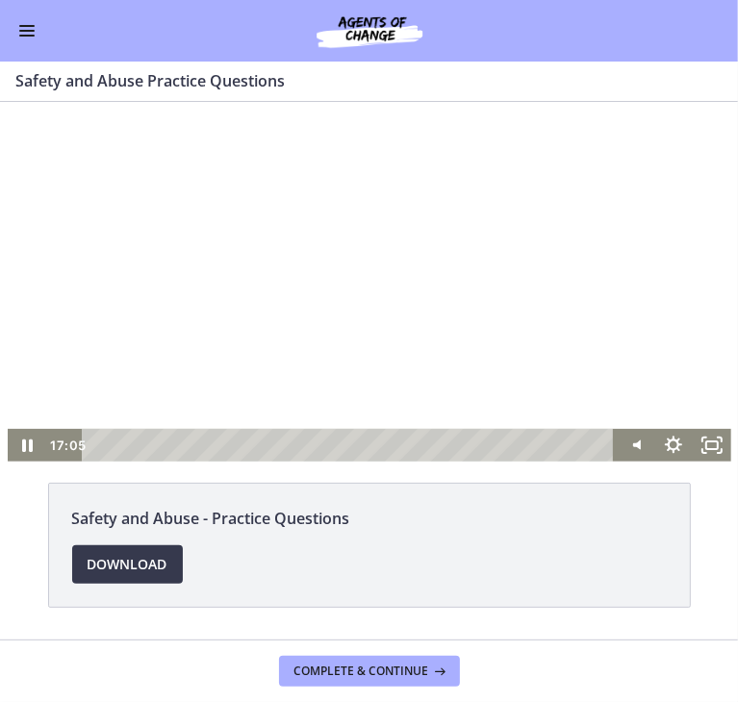
click at [377, 293] on div at bounding box center [369, 281] width 723 height 360
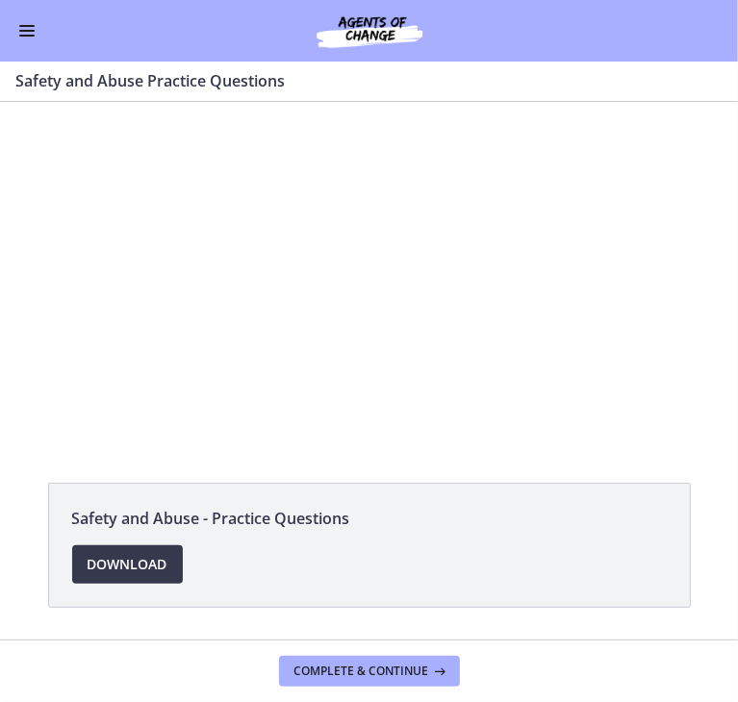
click at [35, 37] on button "Enable menu" at bounding box center [26, 30] width 23 height 23
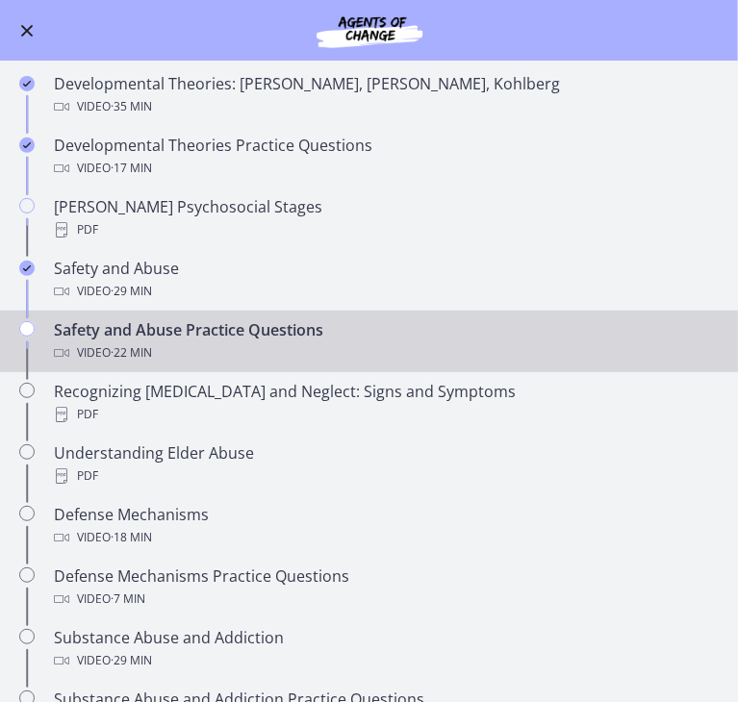
scroll to position [399, 0]
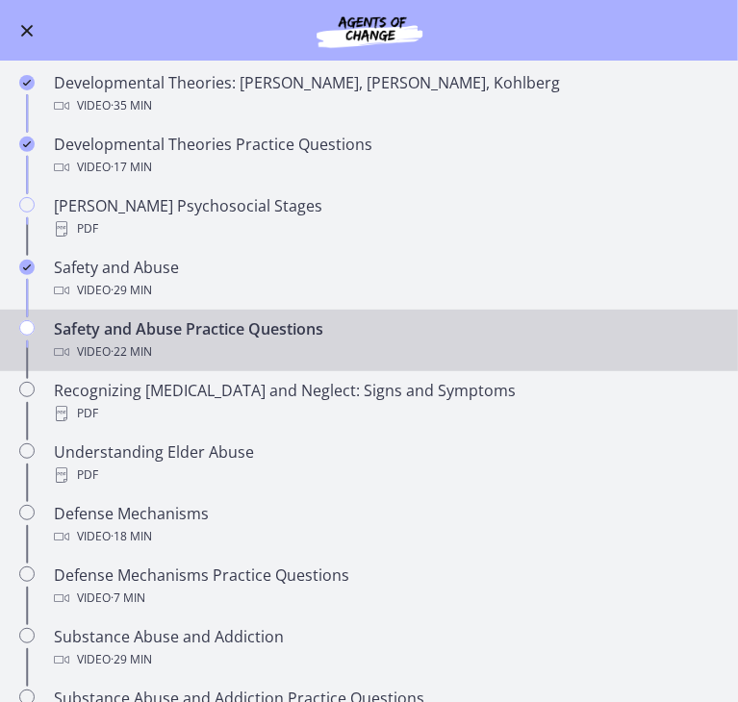
click at [142, 341] on span "· 22 min" at bounding box center [131, 352] width 41 height 23
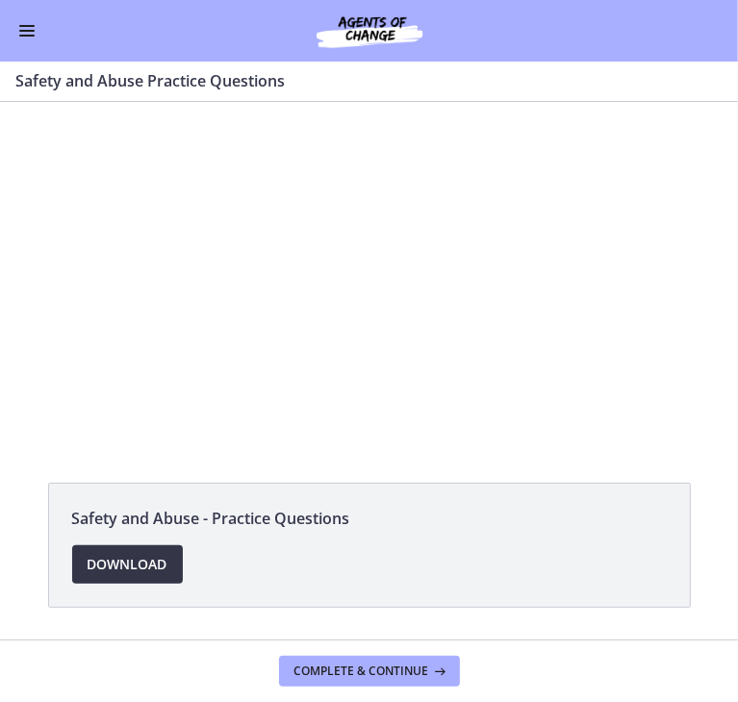
click at [183, 562] on link "Download Opens in a new window" at bounding box center [127, 564] width 111 height 38
